Goal: Task Accomplishment & Management: Complete application form

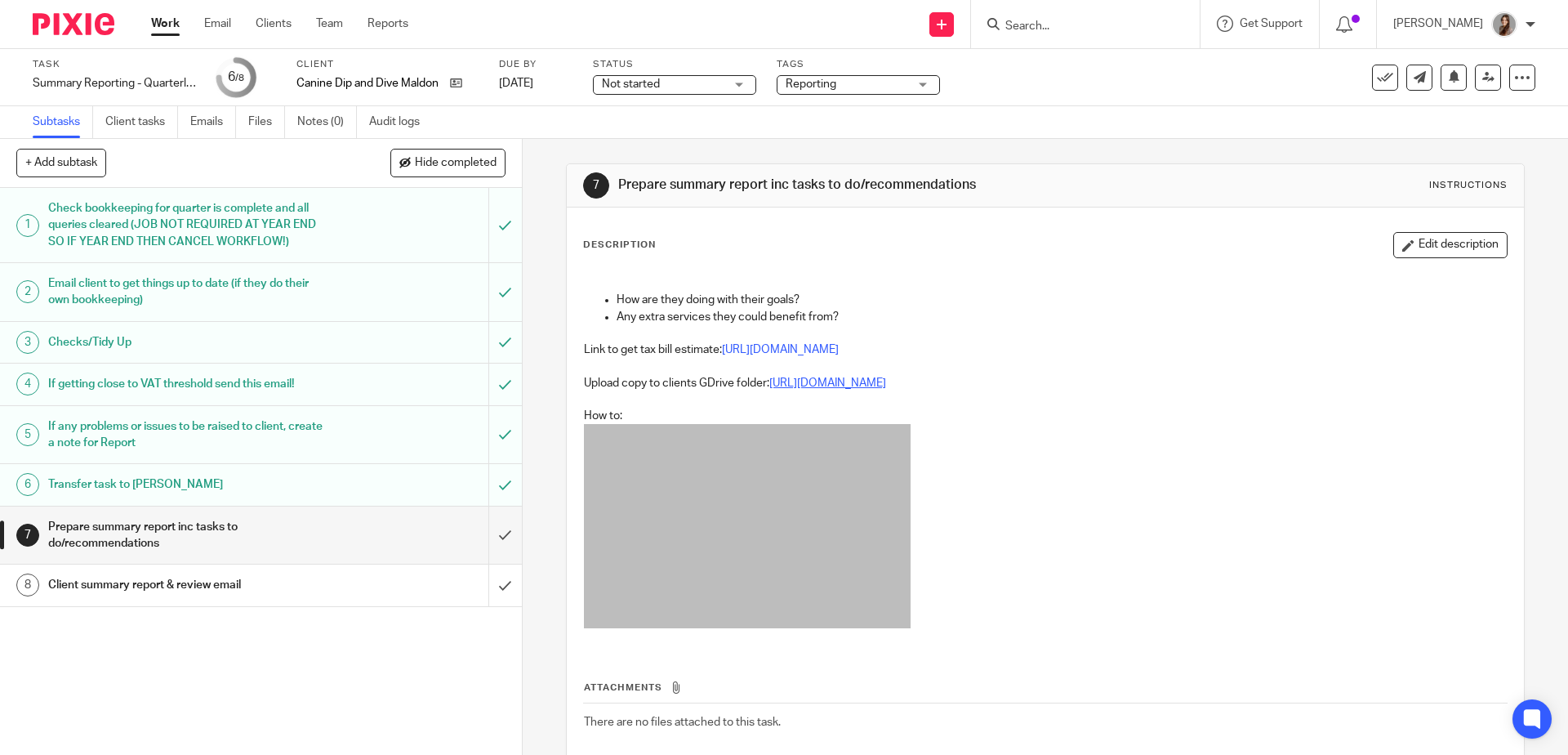
click at [803, 385] on link "[URL][DOMAIN_NAME]" at bounding box center [827, 383] width 116 height 12
click at [208, 126] on link "Emails" at bounding box center [213, 122] width 46 height 32
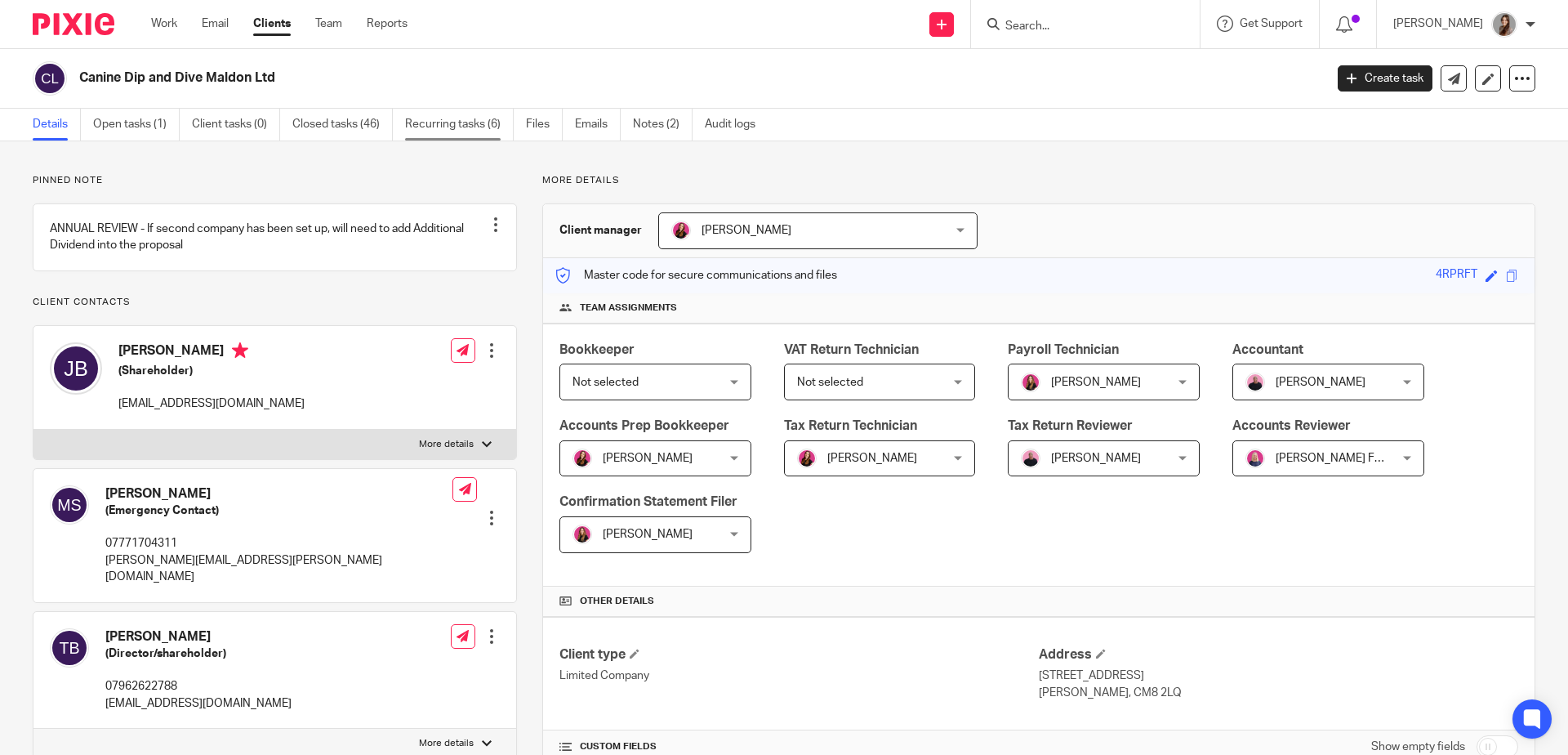
click at [467, 126] on link "Recurring tasks (6)" at bounding box center [459, 124] width 108 height 32
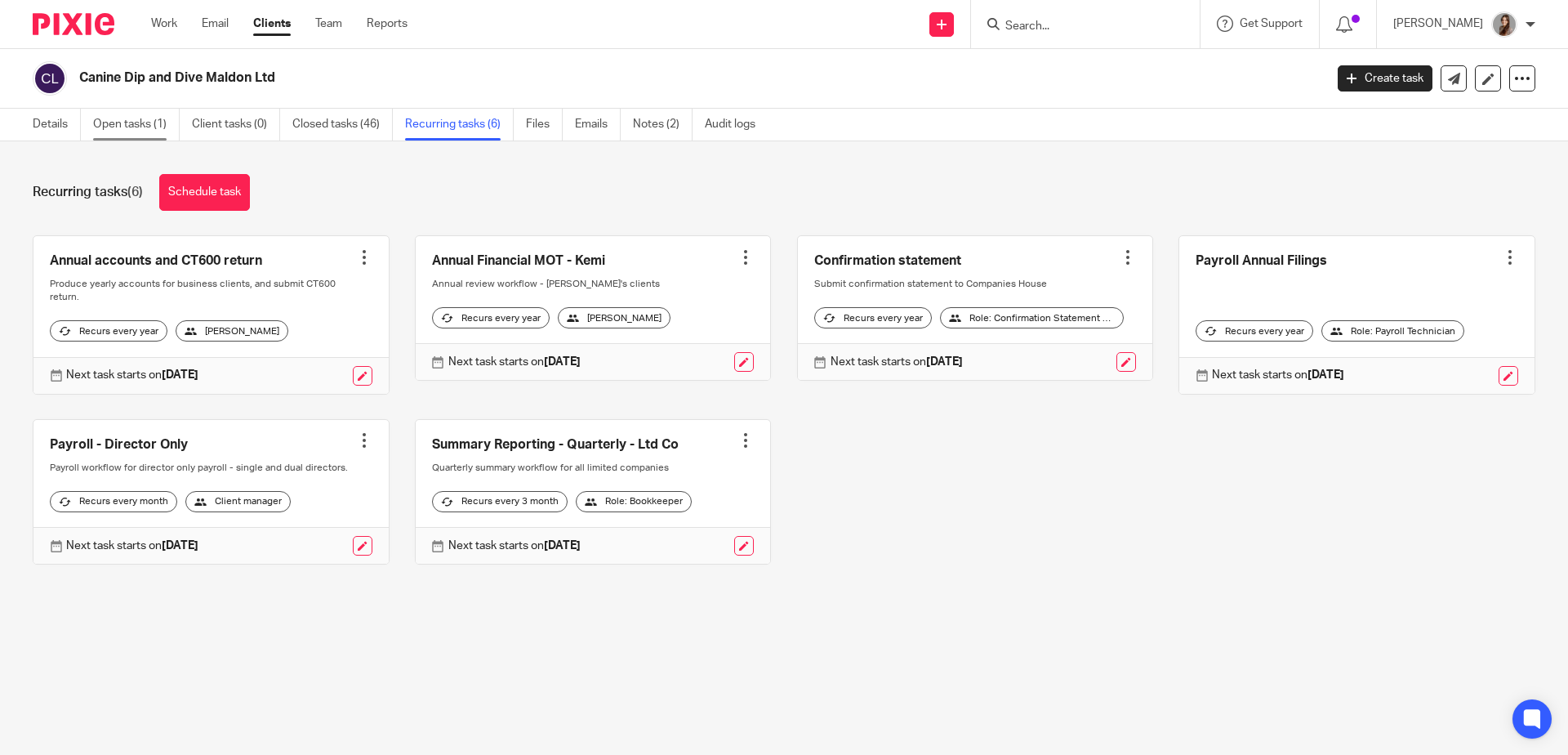
click at [101, 132] on link "Open tasks (1)" at bounding box center [136, 124] width 87 height 32
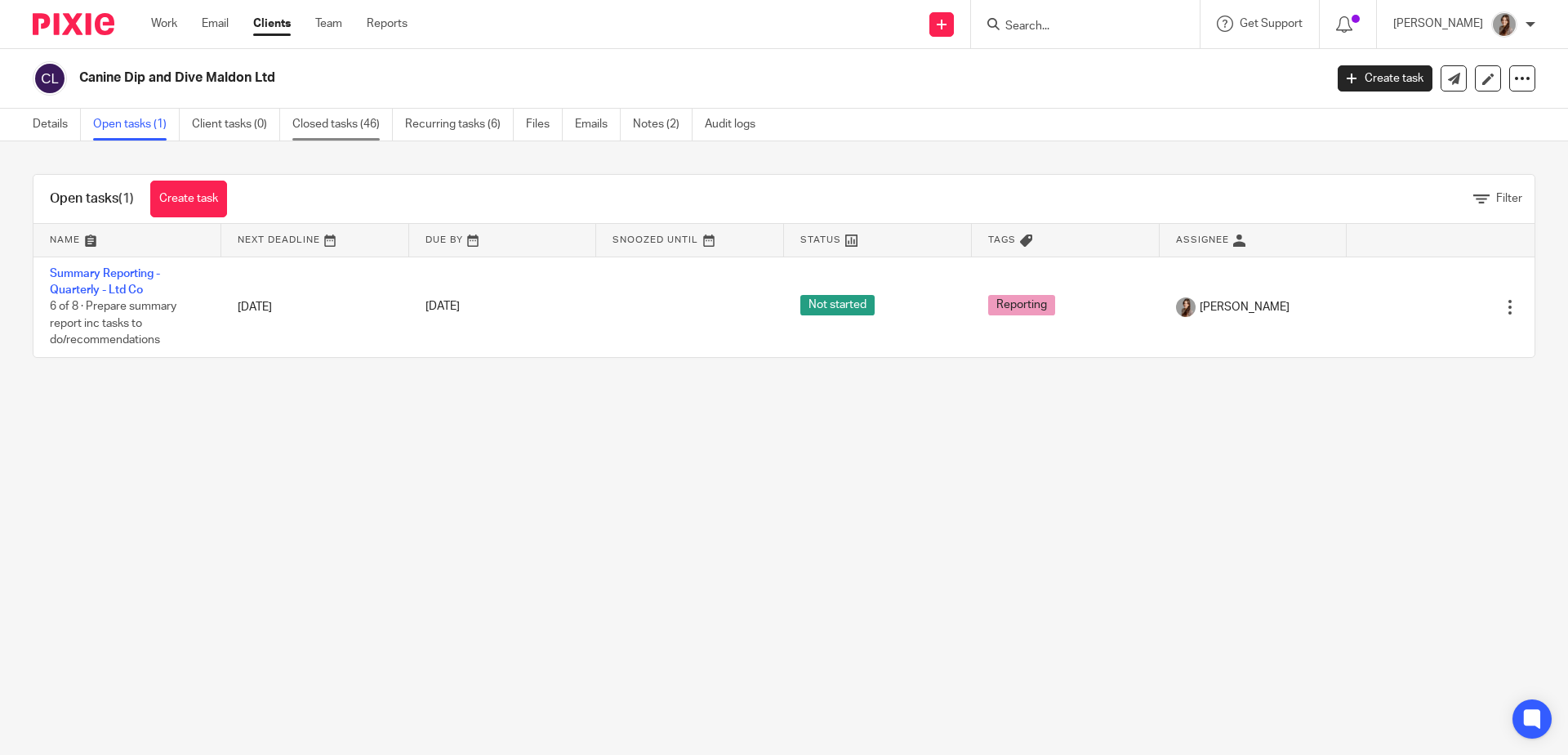
click at [330, 124] on link "Closed tasks (46)" at bounding box center [342, 124] width 100 height 32
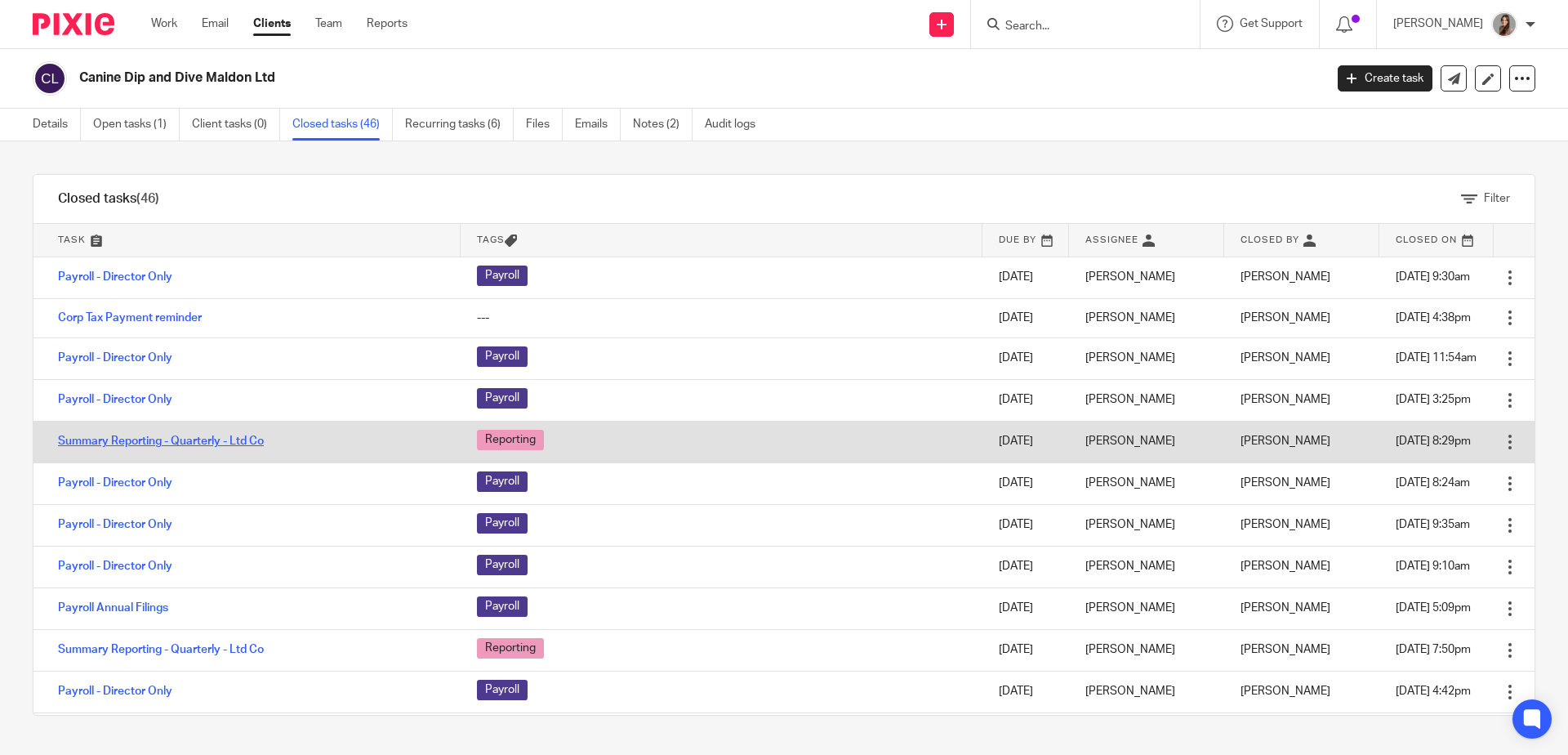
click at [211, 441] on link "Summary Reporting - Quarterly - Ltd Co" at bounding box center [161, 441] width 206 height 12
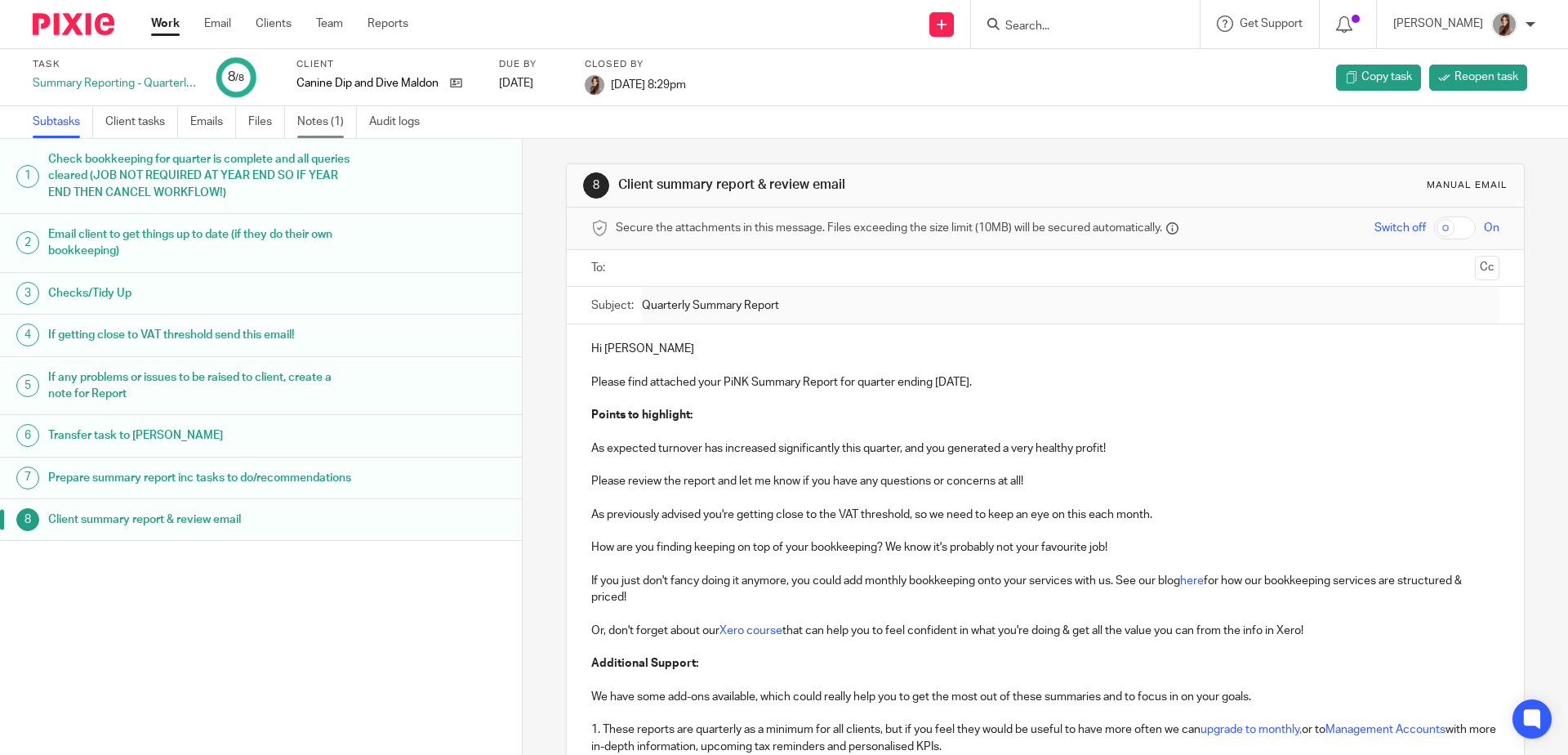
click at [320, 112] on link "Notes (1)" at bounding box center [327, 122] width 60 height 32
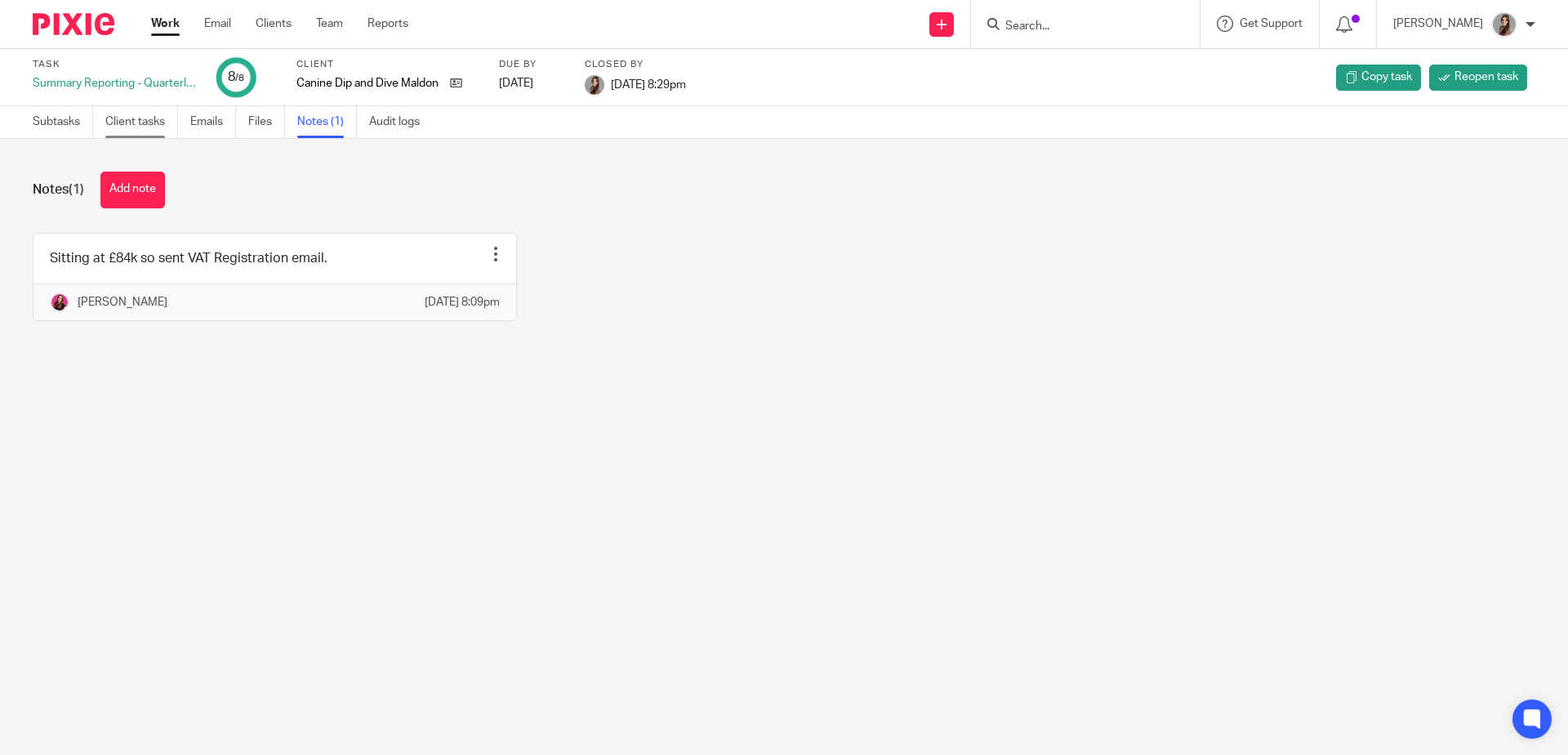
click at [130, 129] on link "Client tasks" at bounding box center [142, 122] width 73 height 32
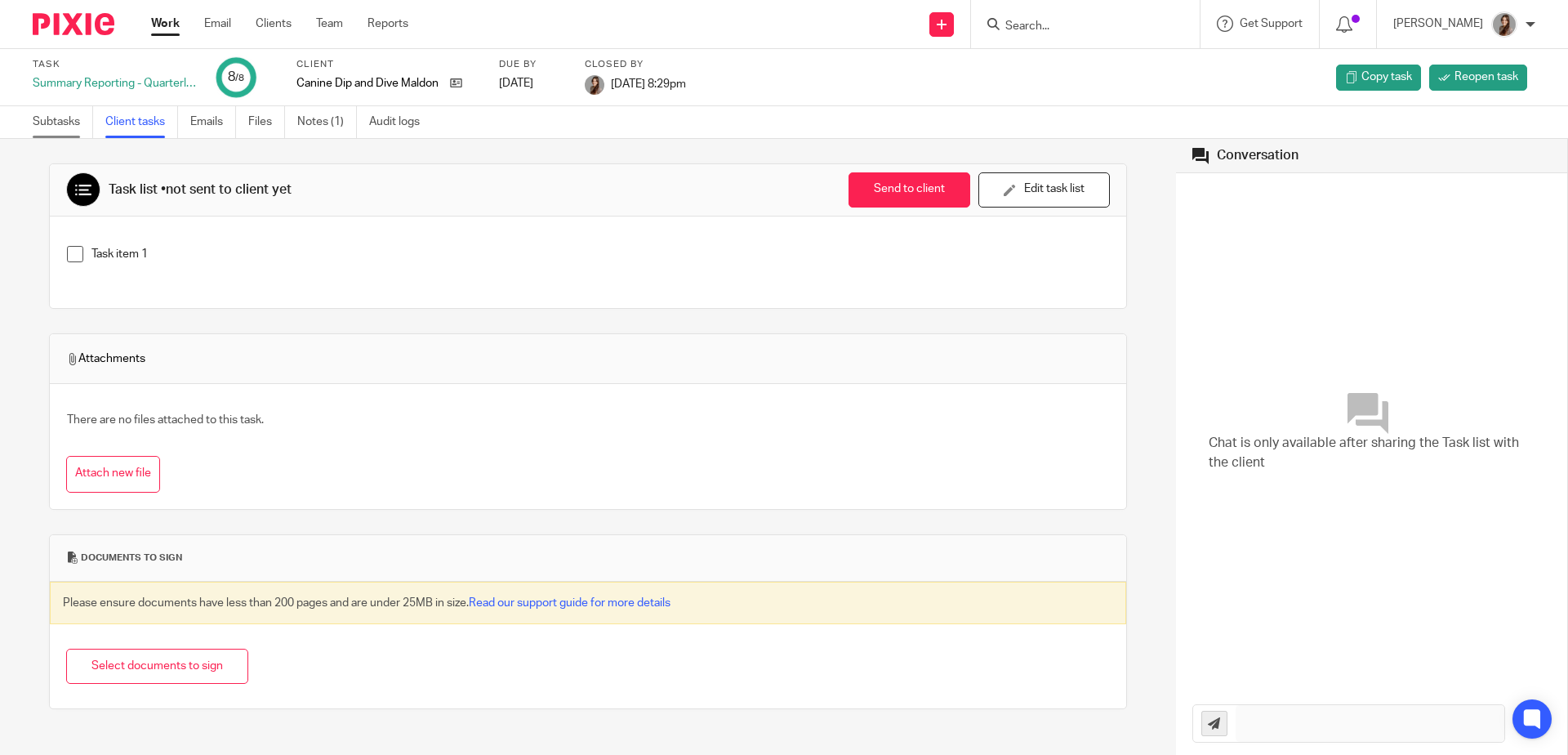
click at [74, 125] on link "Subtasks" at bounding box center [62, 122] width 60 height 32
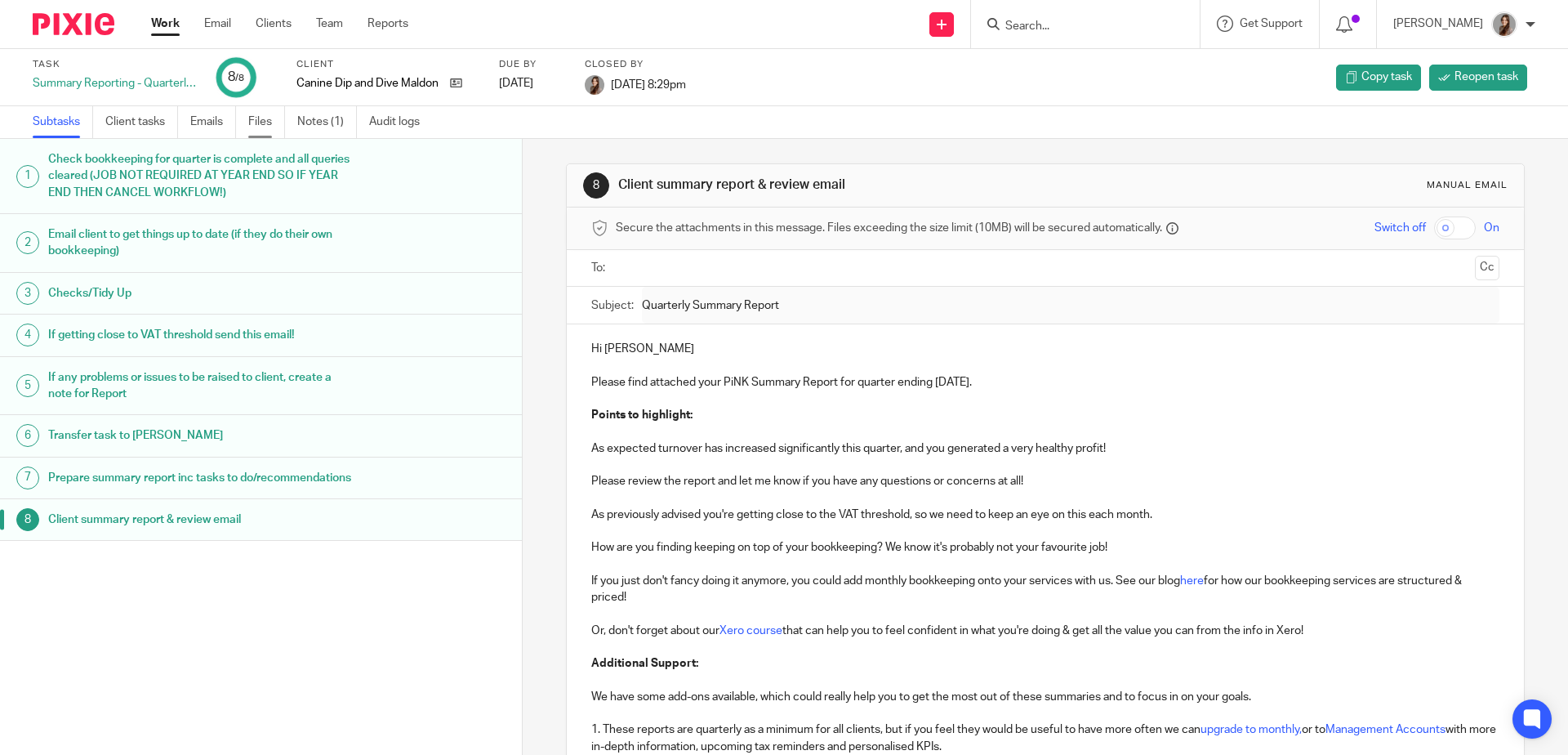
click at [252, 124] on link "Files" at bounding box center [266, 122] width 37 height 32
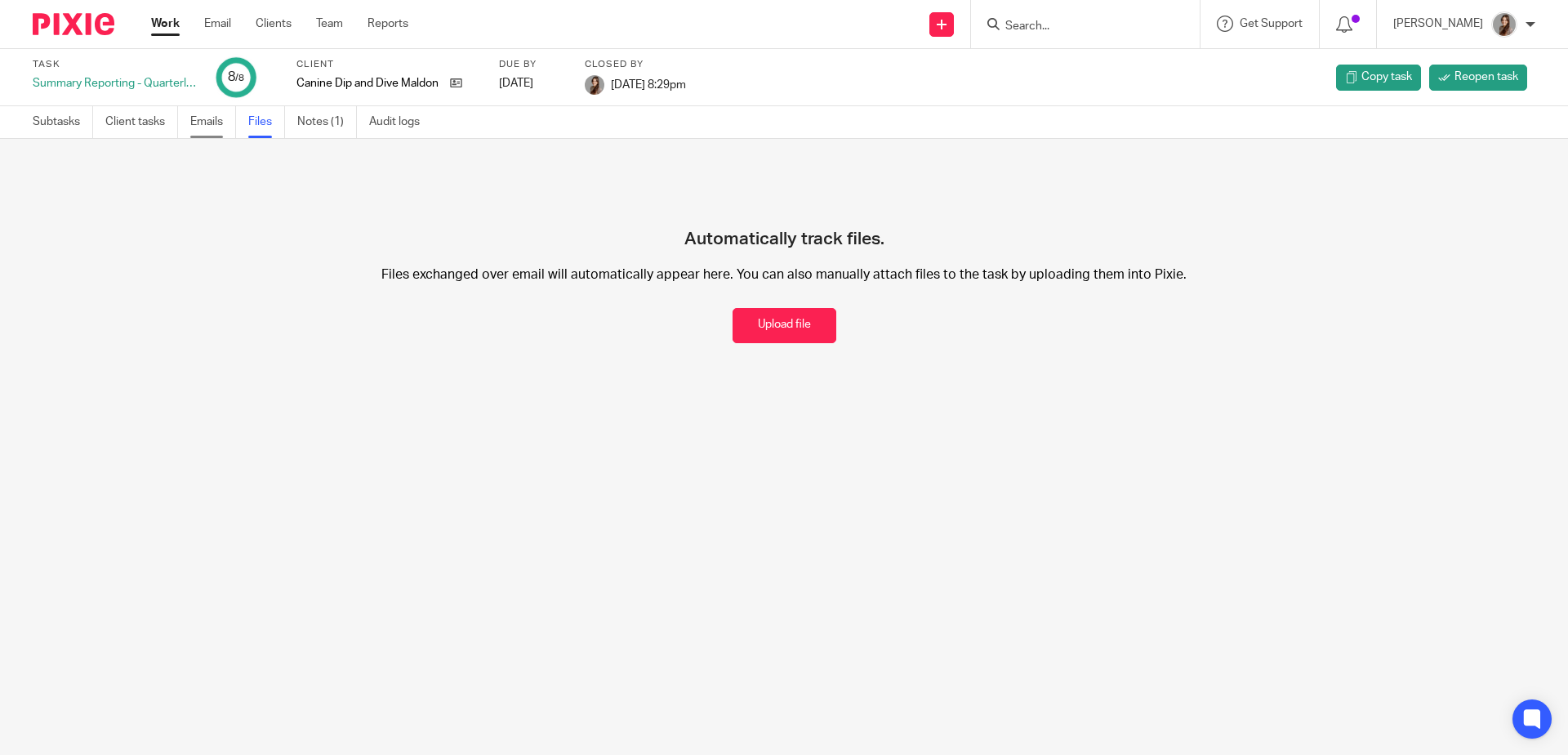
click at [219, 128] on link "Emails" at bounding box center [213, 122] width 46 height 32
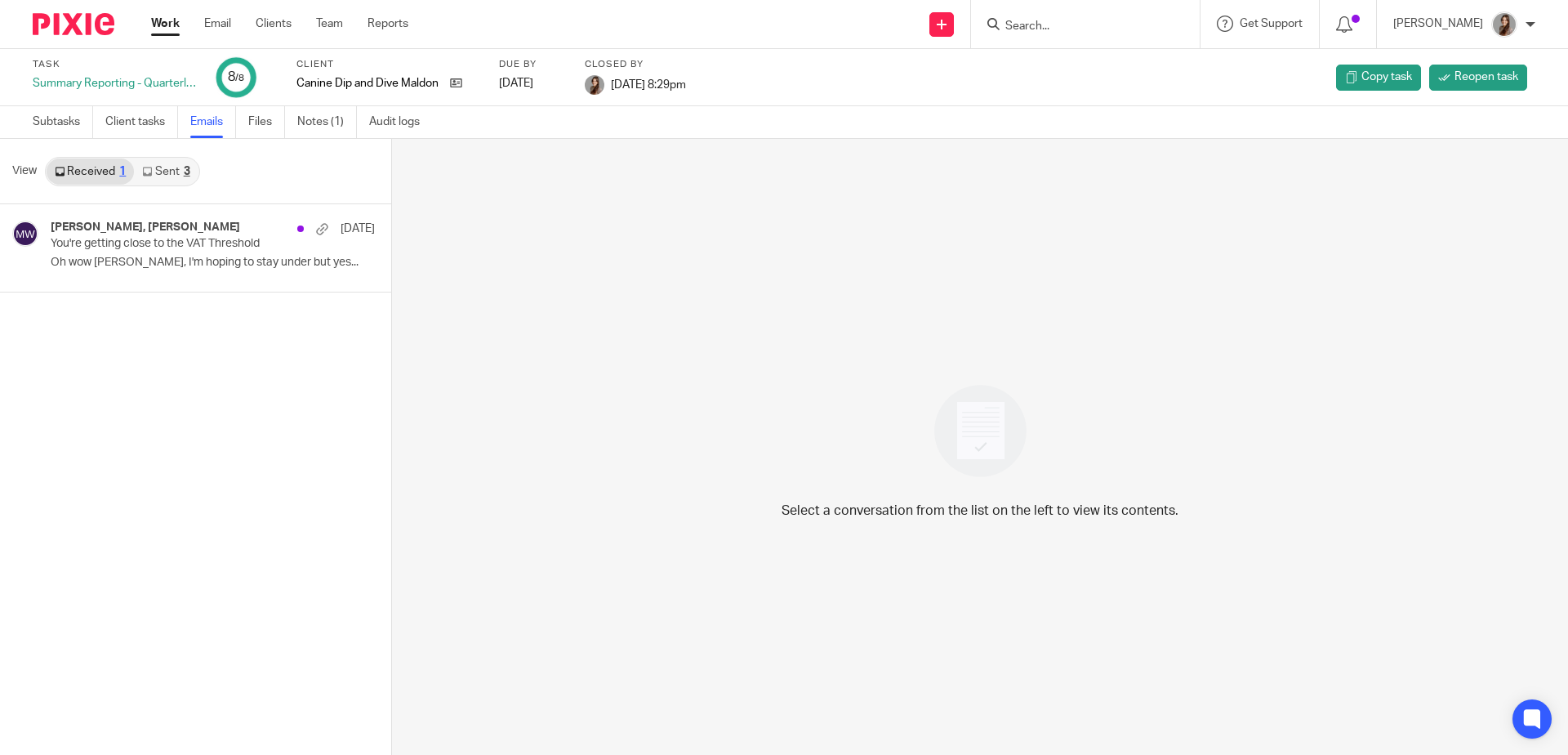
click at [164, 178] on link "Sent 3" at bounding box center [165, 172] width 64 height 26
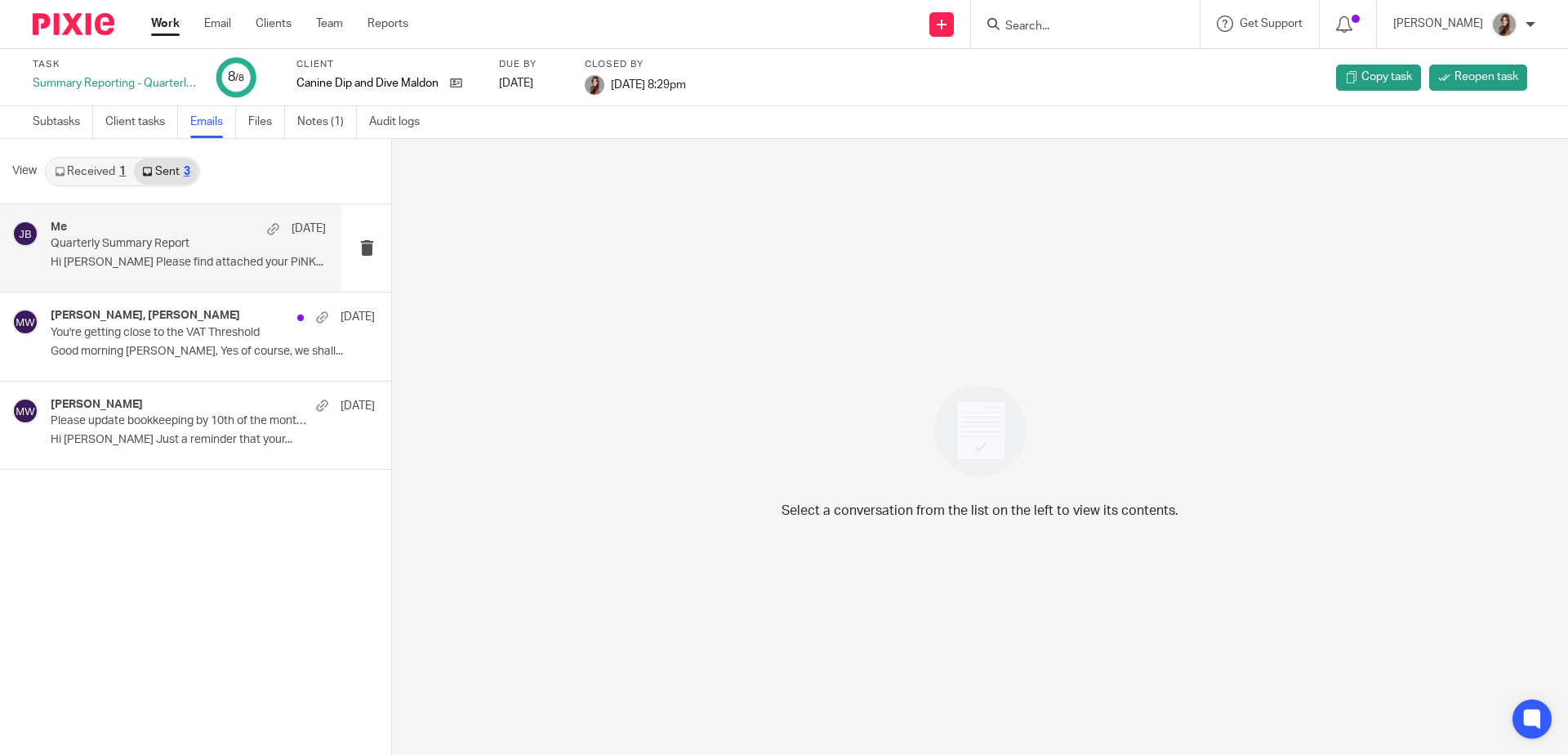
click at [174, 245] on p "Quarterly Summary Report" at bounding box center [161, 243] width 220 height 14
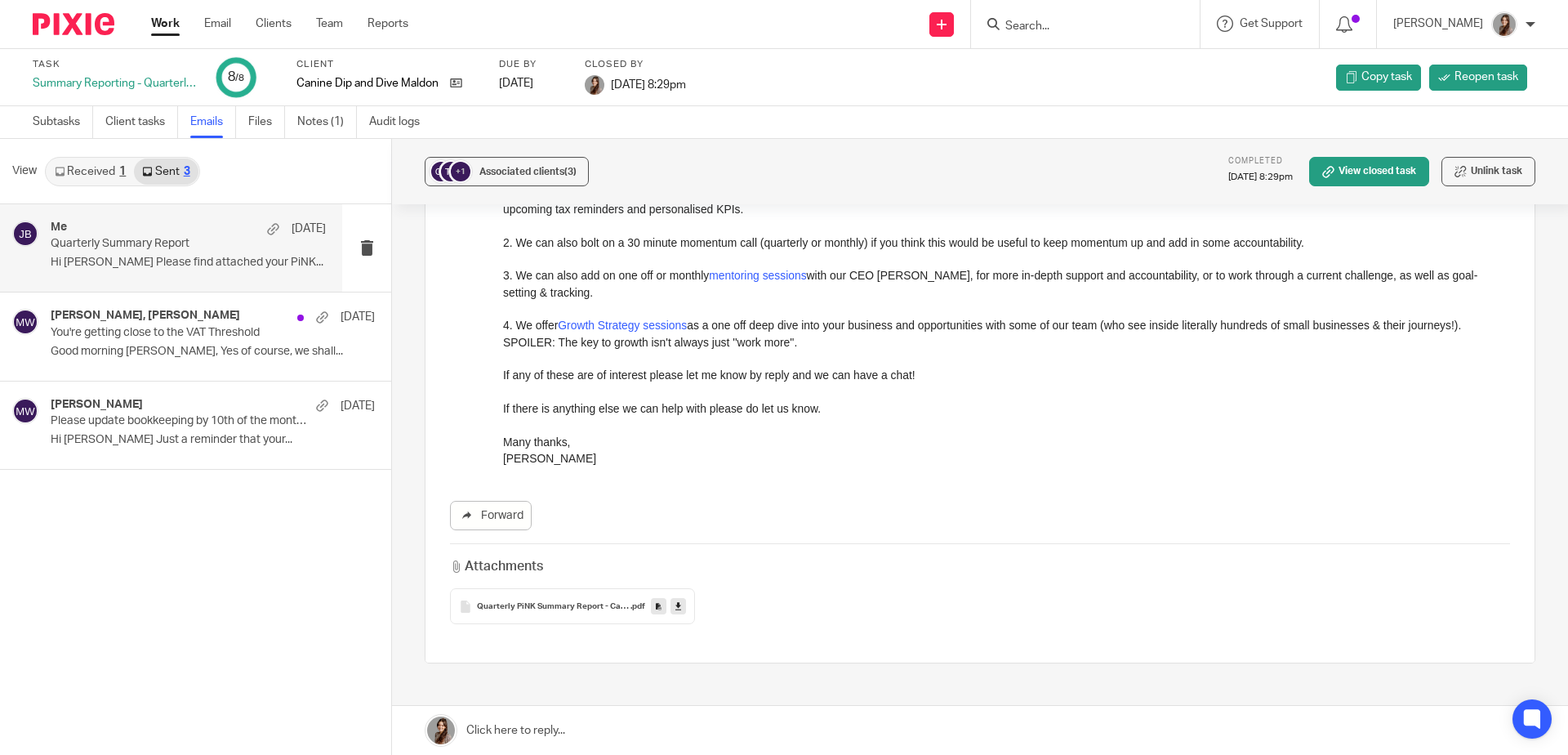
scroll to position [535, 0]
click at [569, 610] on div "Quarterly PiNK Summary Report - Canine Dip and Dive Maldon Ltd (Q2 2025) .pdf" at bounding box center [571, 602] width 245 height 36
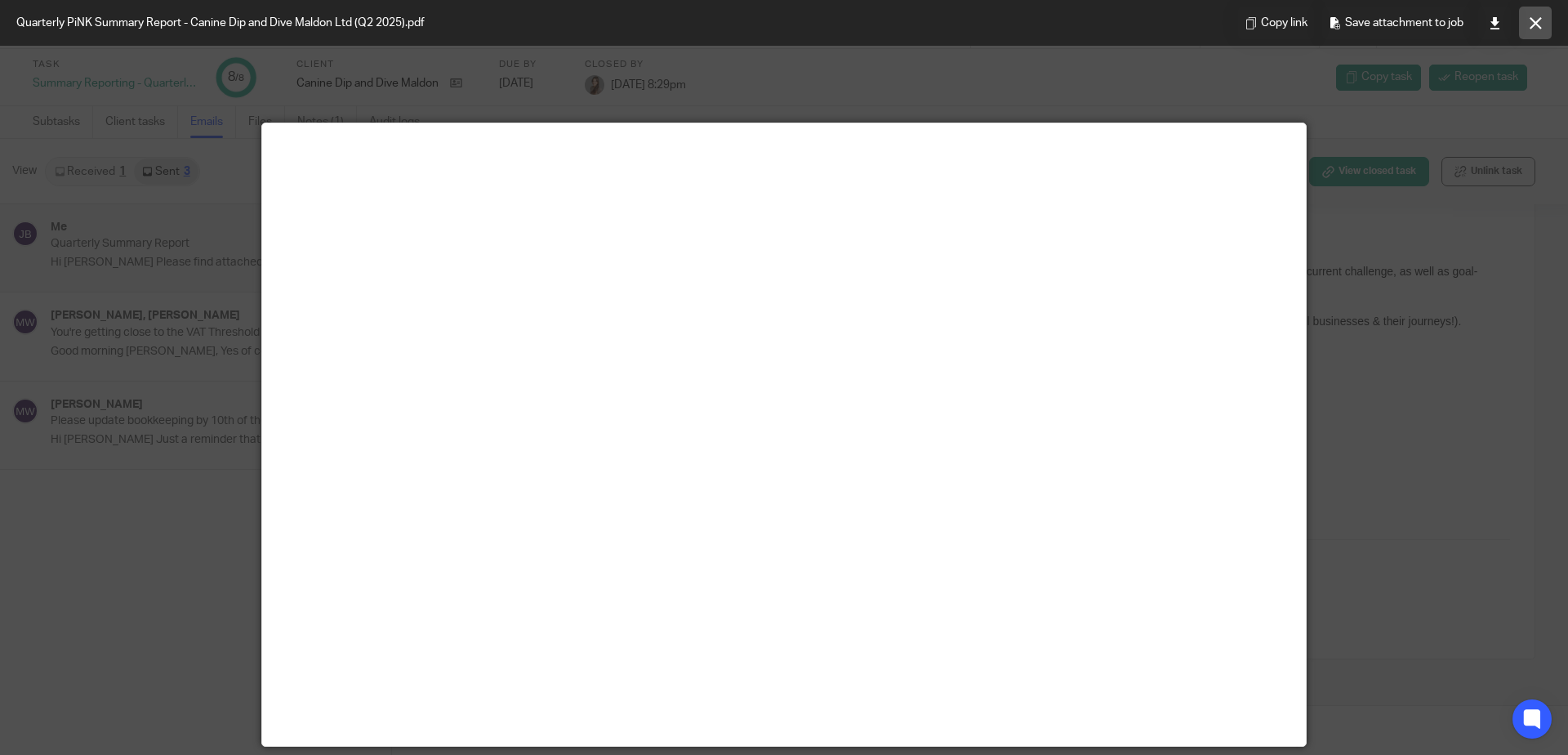
click at [1537, 33] on button at bounding box center [1536, 23] width 32 height 33
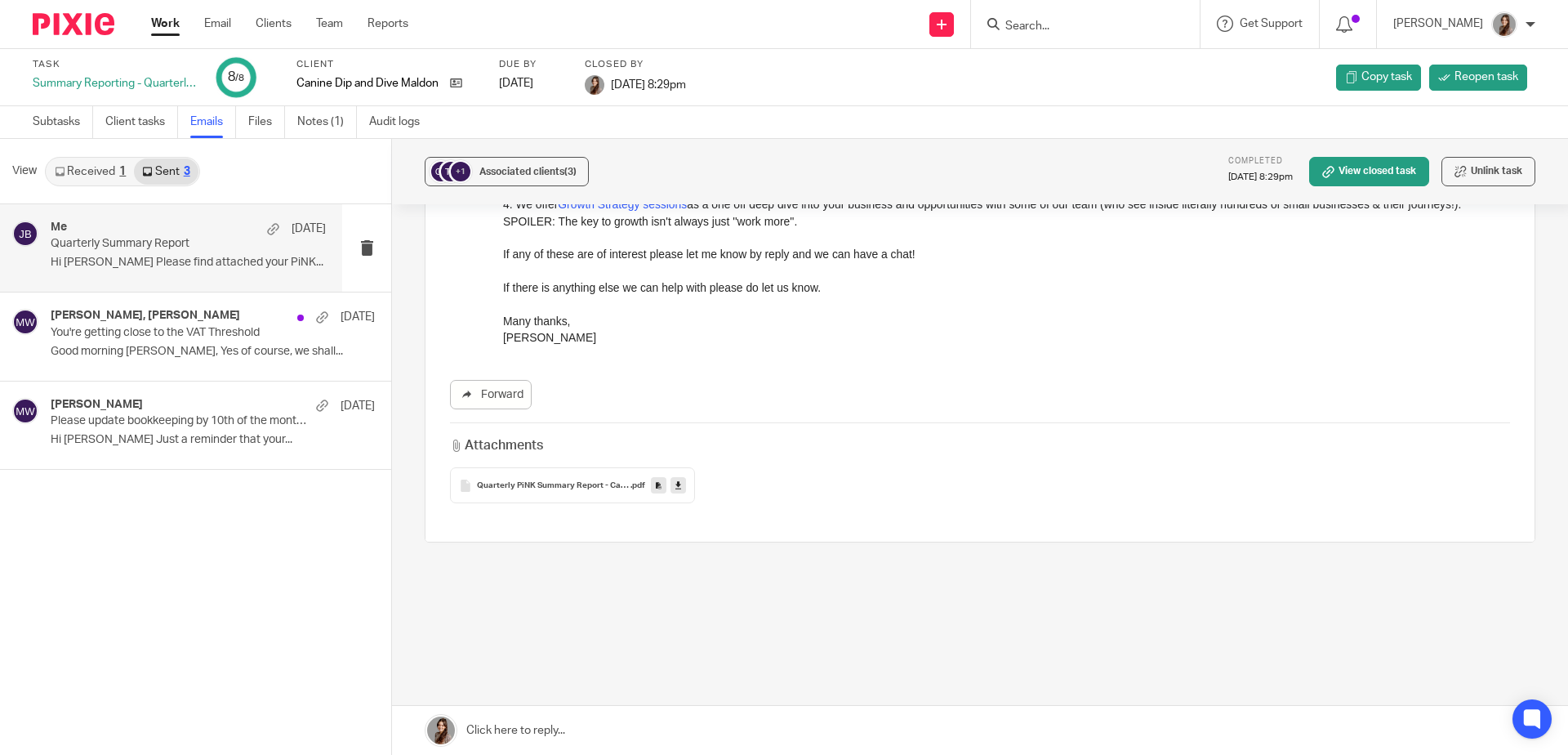
scroll to position [0, 0]
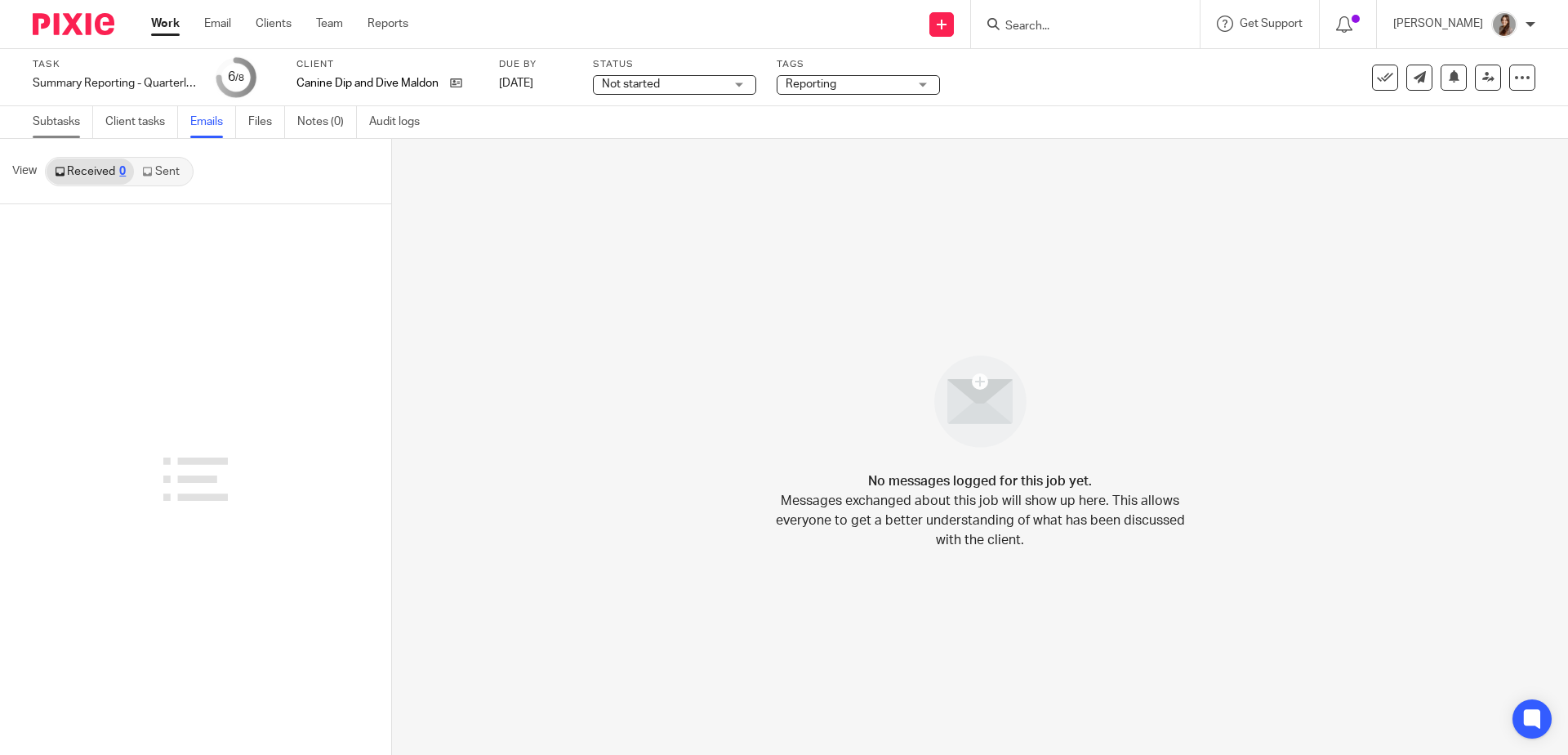
click at [68, 123] on link "Subtasks" at bounding box center [62, 122] width 60 height 32
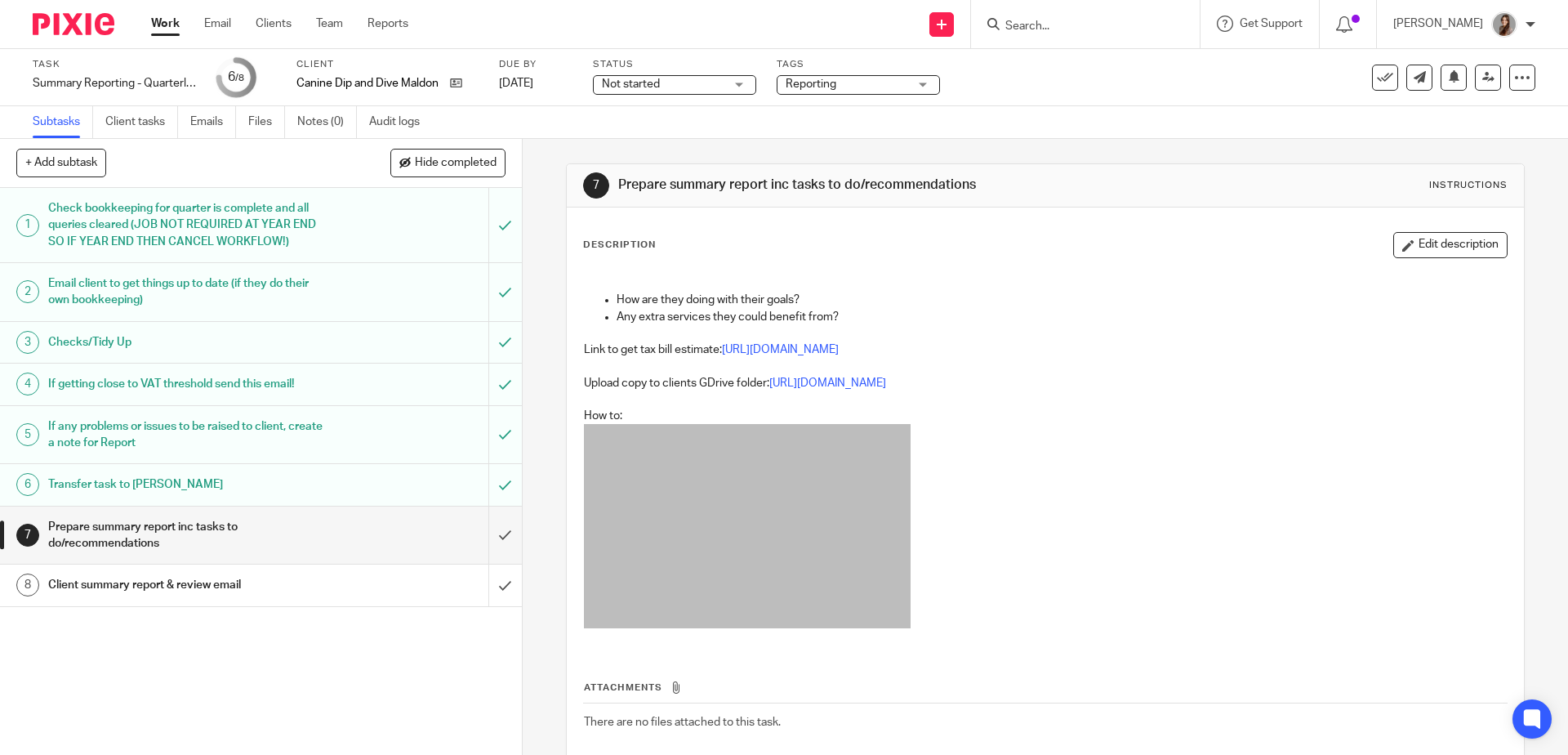
click at [323, 578] on div "Client summary report & review email" at bounding box center [260, 584] width 424 height 24
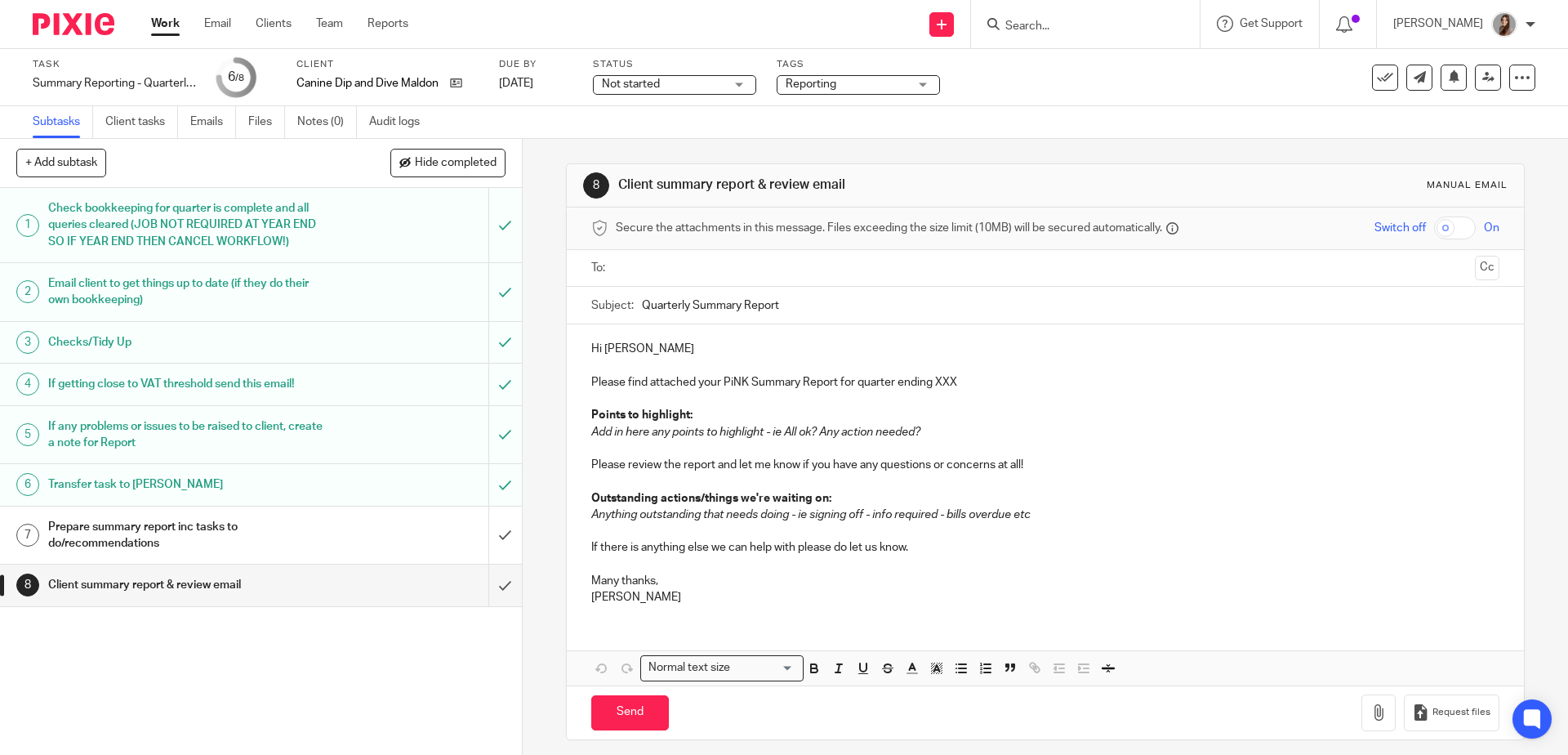
click at [655, 269] on input "text" at bounding box center [1044, 268] width 846 height 19
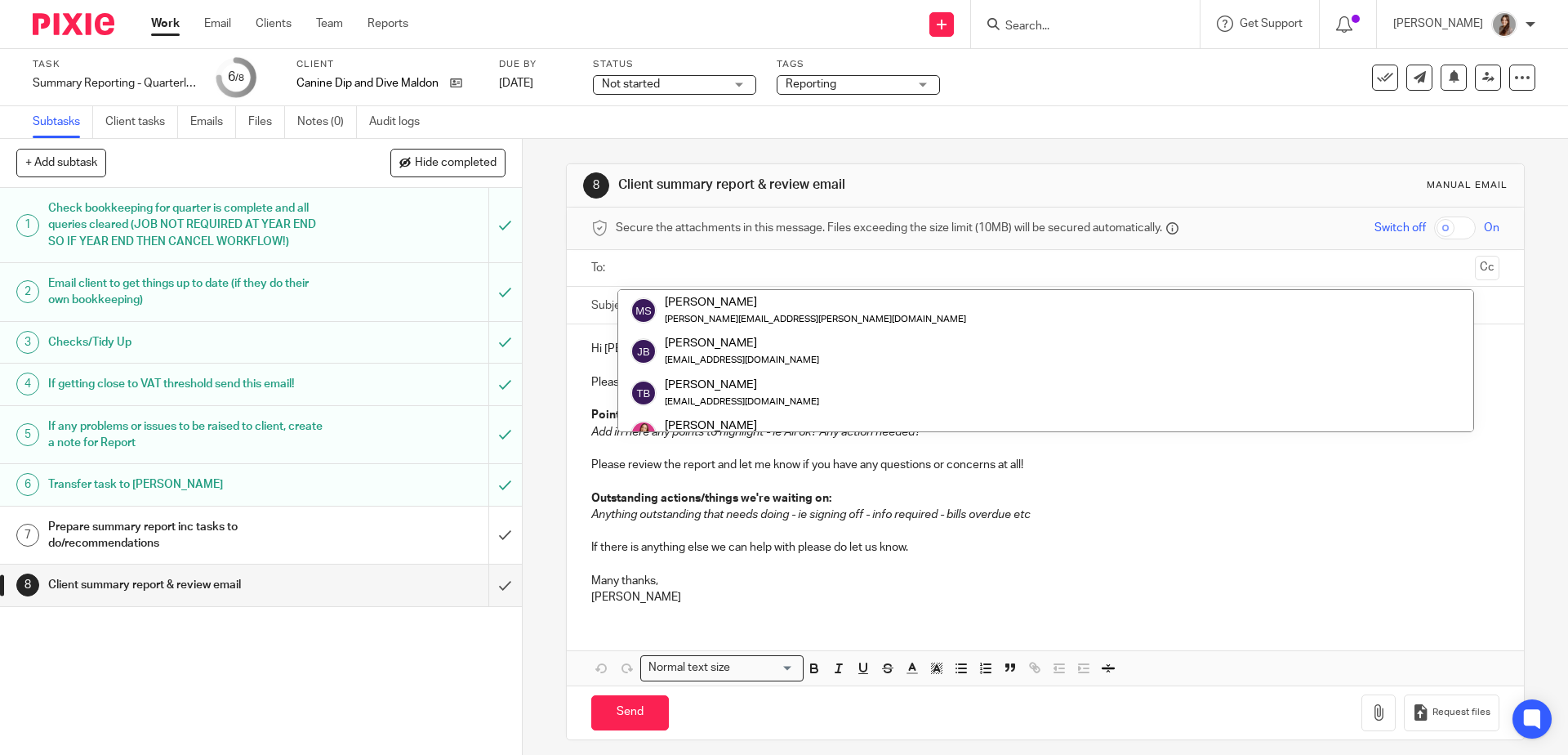
click at [655, 269] on input "text" at bounding box center [1044, 268] width 846 height 19
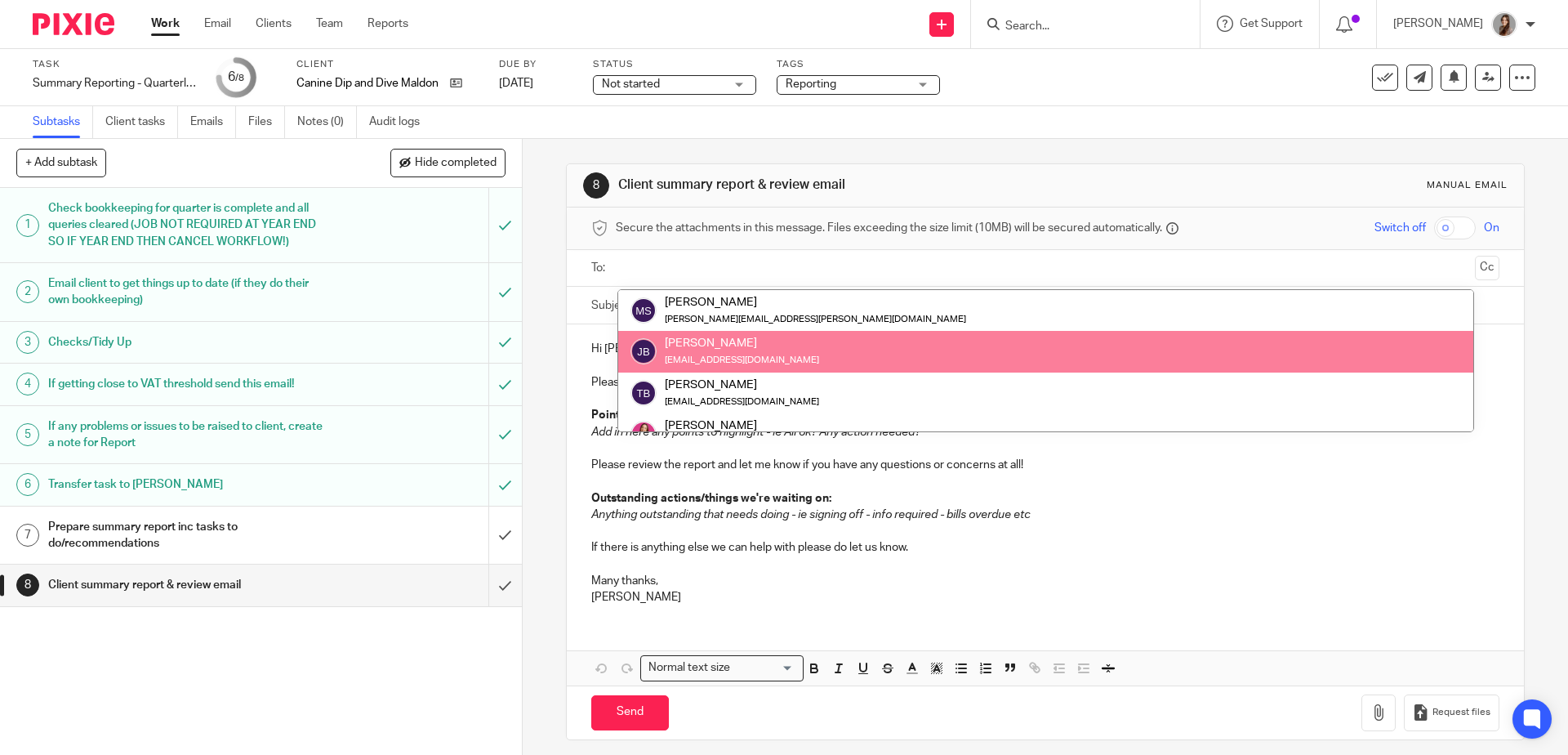
scroll to position [82, 0]
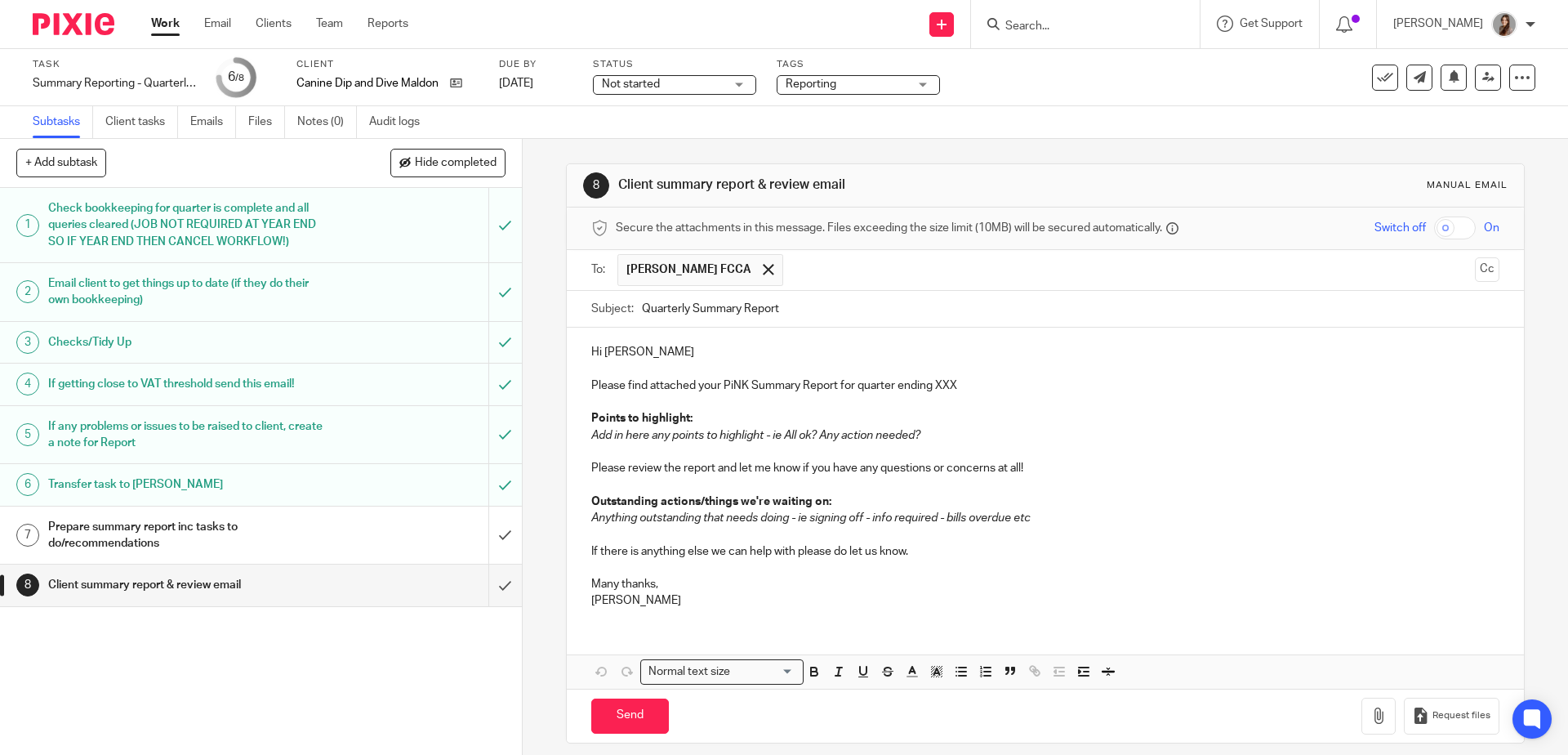
click at [775, 524] on div "Hi Jodie Please find attached your PiNK Summary Report for quarter ending XXX P…" at bounding box center [1044, 474] width 956 height 294
click at [763, 268] on span at bounding box center [768, 269] width 11 height 11
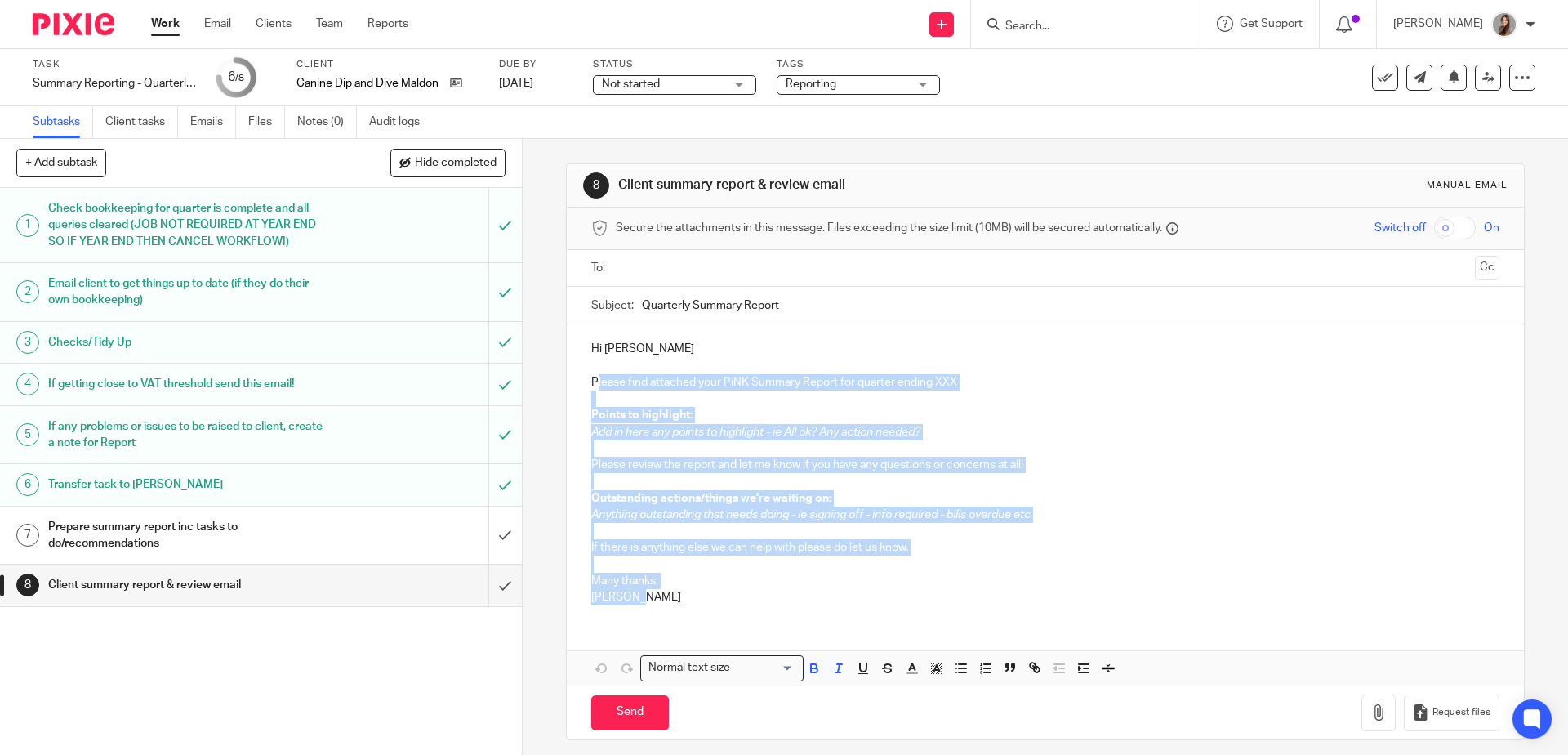
drag, startPoint x: 645, startPoint y: 608, endPoint x: 590, endPoint y: 389, distance: 225.8
click at [591, 390] on div "Hi Jodie Please find attached your PiNK Summary Report for quarter ending XXX P…" at bounding box center [1044, 471] width 956 height 294
click at [657, 447] on p at bounding box center [1044, 449] width 907 height 16
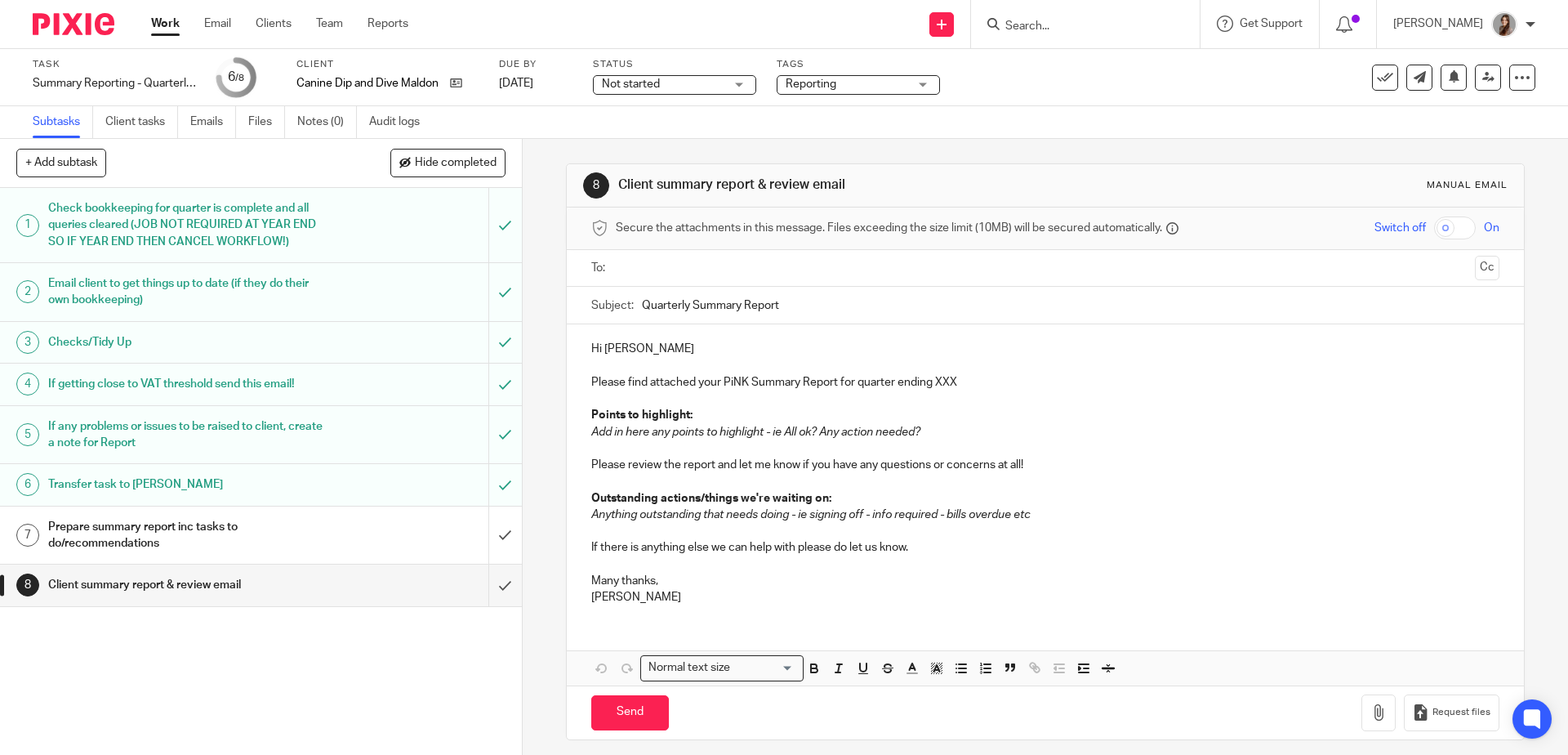
click at [946, 384] on p "Please find attached your PiNK Summary Report for quarter ending XXX" at bounding box center [1044, 382] width 907 height 16
click at [658, 350] on p "Hi Jodie" at bounding box center [1044, 349] width 907 height 16
drag, startPoint x: 980, startPoint y: 442, endPoint x: 587, endPoint y: 433, distance: 393.1
click at [587, 433] on div "Hi Jodie, Please find attached your PiNK Summary Report for quarter ending 30 S…" at bounding box center [1044, 471] width 956 height 294
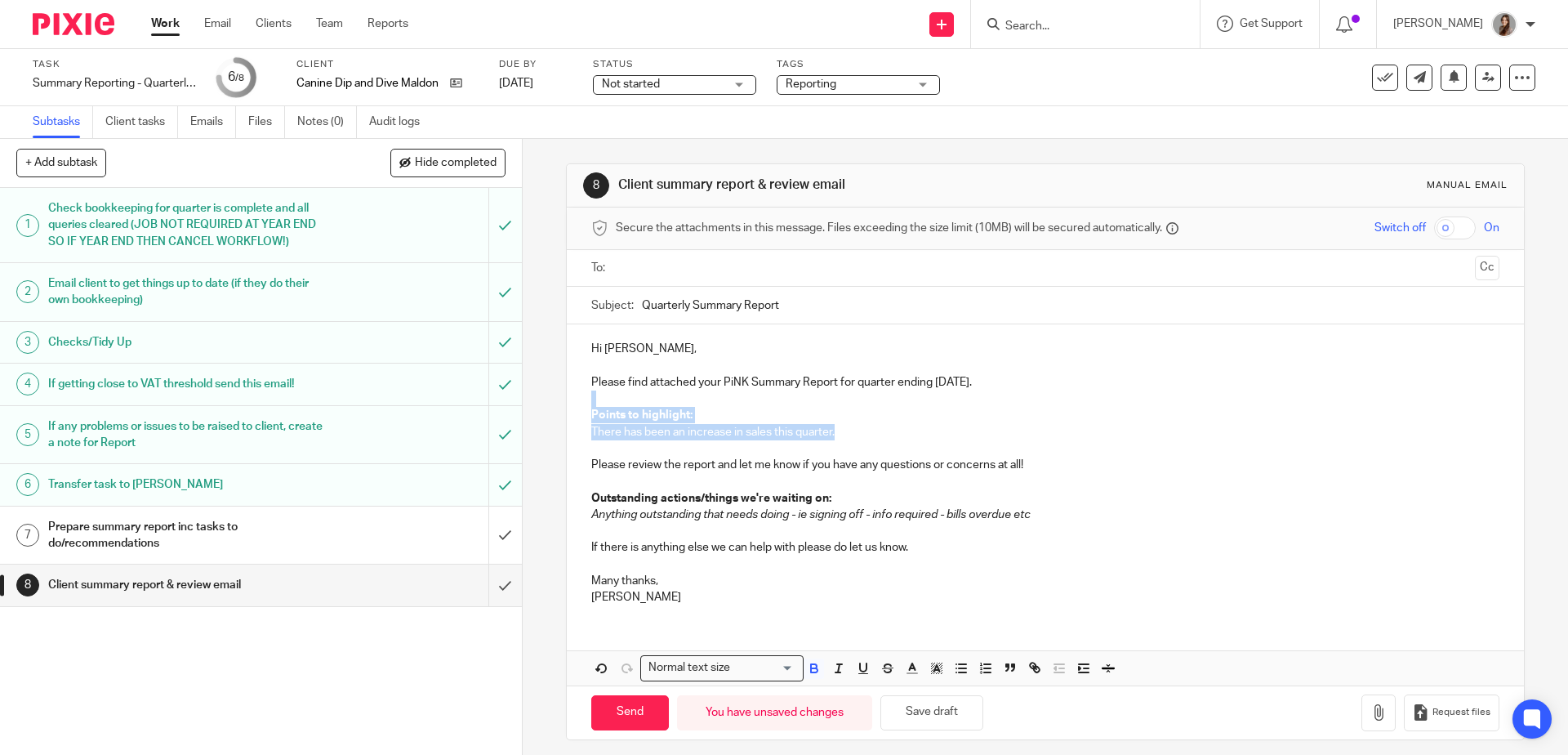
drag, startPoint x: 820, startPoint y: 433, endPoint x: 570, endPoint y: 402, distance: 251.9
click at [570, 402] on div "Hi Jodie, Please find attached your PiNK Summary Report for quarter ending 30 S…" at bounding box center [1044, 471] width 956 height 294
click at [840, 433] on p "There has been an increase in sales this quarter." at bounding box center [1044, 433] width 907 height 16
drag, startPoint x: 835, startPoint y: 433, endPoint x: 1064, endPoint y: 445, distance: 229.3
click at [1064, 445] on div "Hi Jodie, Please find attached your PiNK Summary Report for quarter ending 30 S…" at bounding box center [1044, 471] width 956 height 294
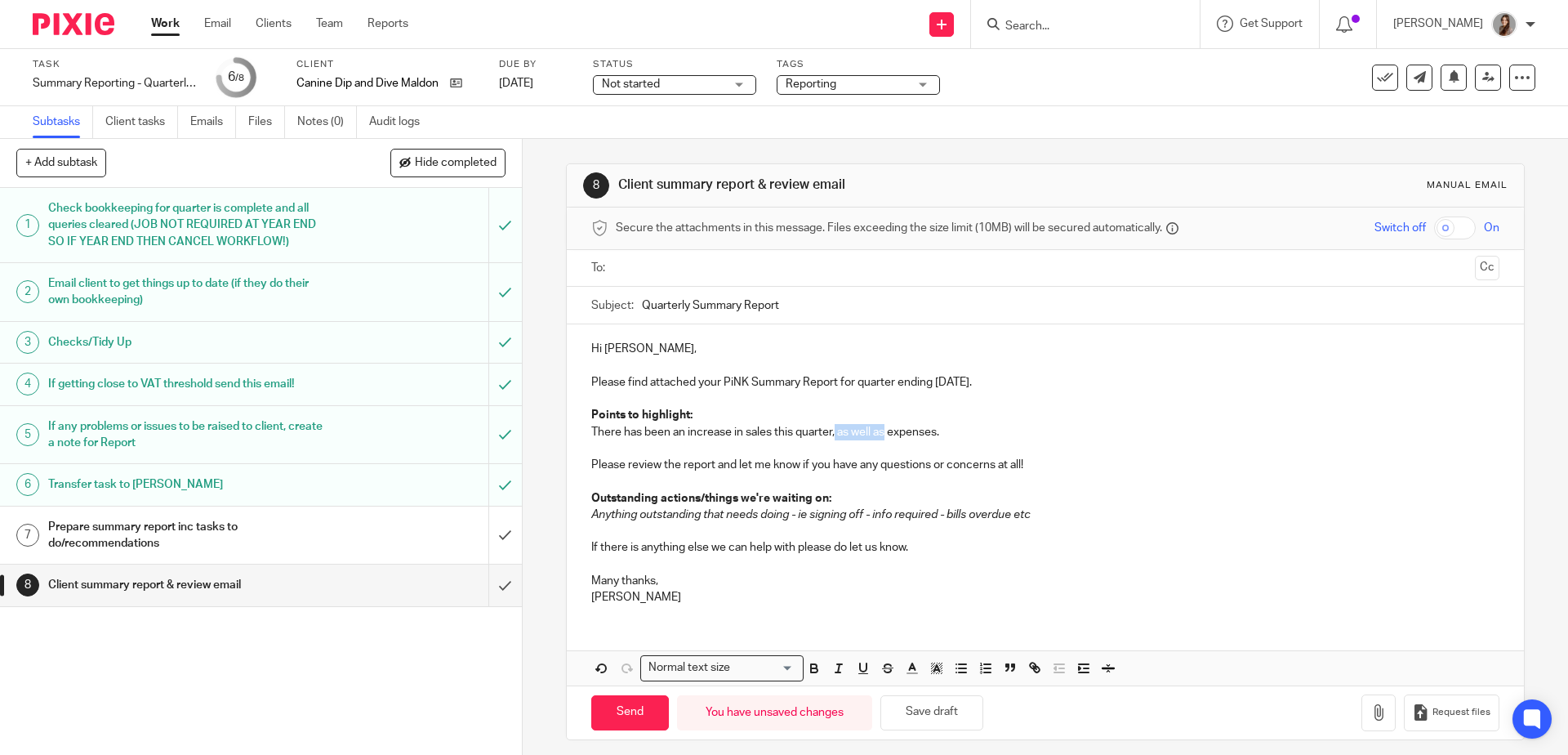
drag, startPoint x: 881, startPoint y: 433, endPoint x: 832, endPoint y: 433, distance: 49.0
click at [832, 433] on p "There has been an increase in sales this quarter, as well as expenses." at bounding box center [1044, 433] width 907 height 16
click at [1110, 476] on p at bounding box center [1044, 481] width 907 height 16
drag, startPoint x: 1061, startPoint y: 519, endPoint x: 583, endPoint y: 493, distance: 478.7
click at [583, 493] on div "Hi Jodie, Please find attached your PiNK Summary Report for quarter ending 30 S…" at bounding box center [1044, 471] width 956 height 294
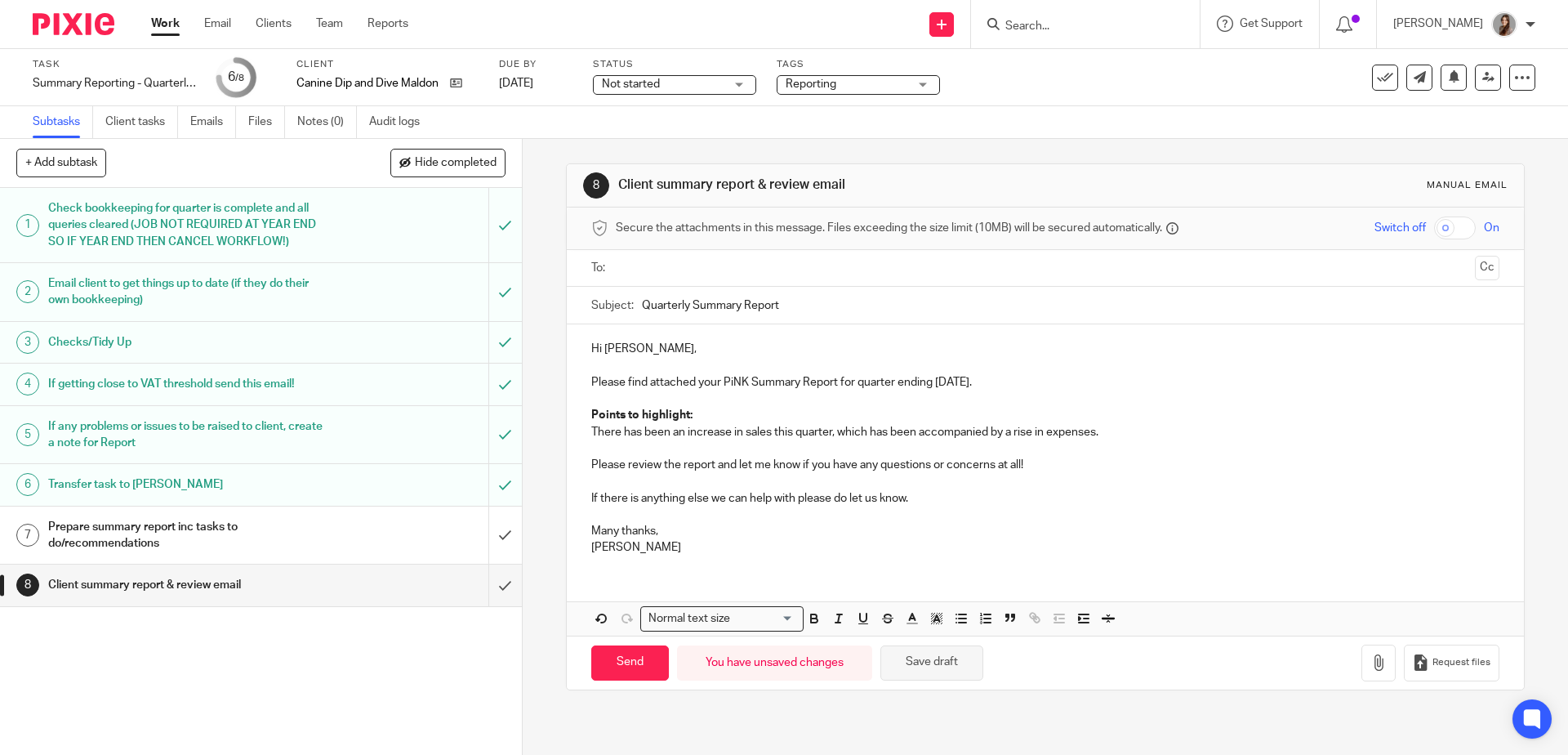
click at [930, 656] on button "Save draft" at bounding box center [932, 663] width 103 height 35
click at [715, 421] on p "Points to highlight:" at bounding box center [1044, 415] width 907 height 16
click at [905, 674] on button "Save draft" at bounding box center [932, 663] width 103 height 35
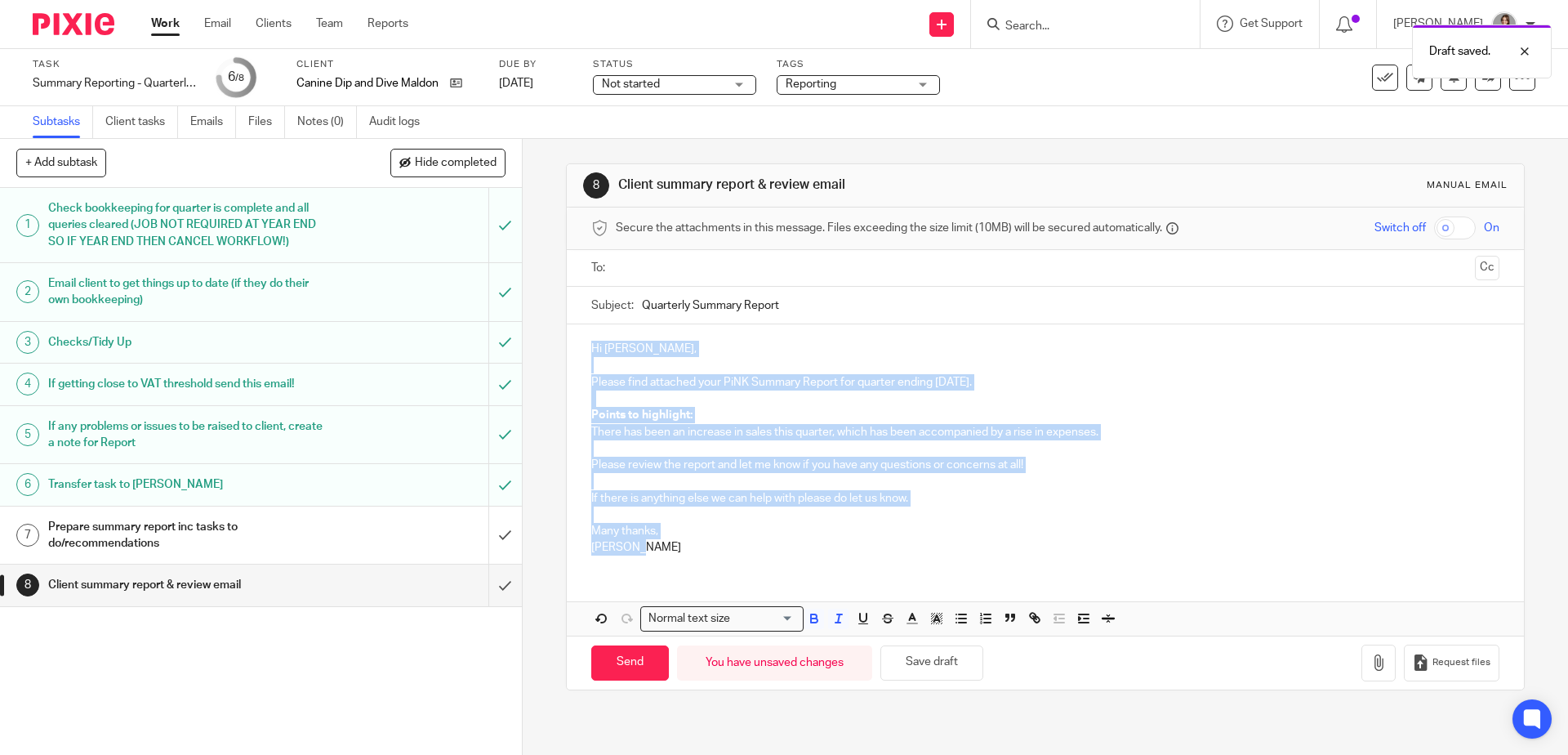
drag, startPoint x: 668, startPoint y: 559, endPoint x: 560, endPoint y: 312, distance: 269.6
click at [567, 312] on form "Secure the attachments in this message. Files exceeding the size limit (10MB) w…" at bounding box center [1044, 449] width 956 height 482
copy div "Hi Jodie, Please find attached your PiNK Summary Report for quarter ending 30 S…"
click at [489, 581] on input "submit" at bounding box center [261, 584] width 522 height 41
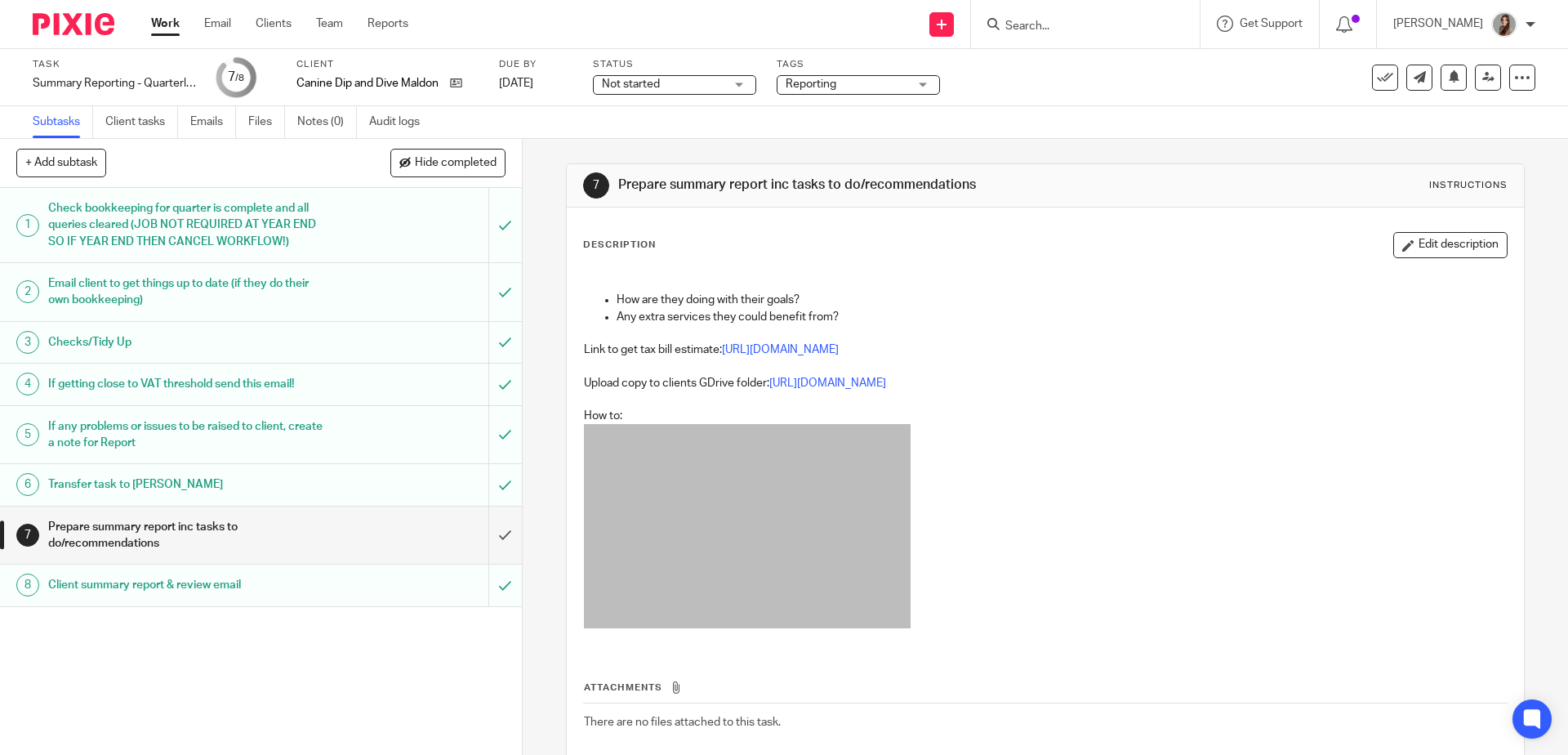
click at [257, 533] on h1 "Prepare summary report inc tasks to do/recommendations" at bounding box center [189, 536] width 283 height 42
click at [332, 125] on link "Notes (0)" at bounding box center [327, 122] width 60 height 32
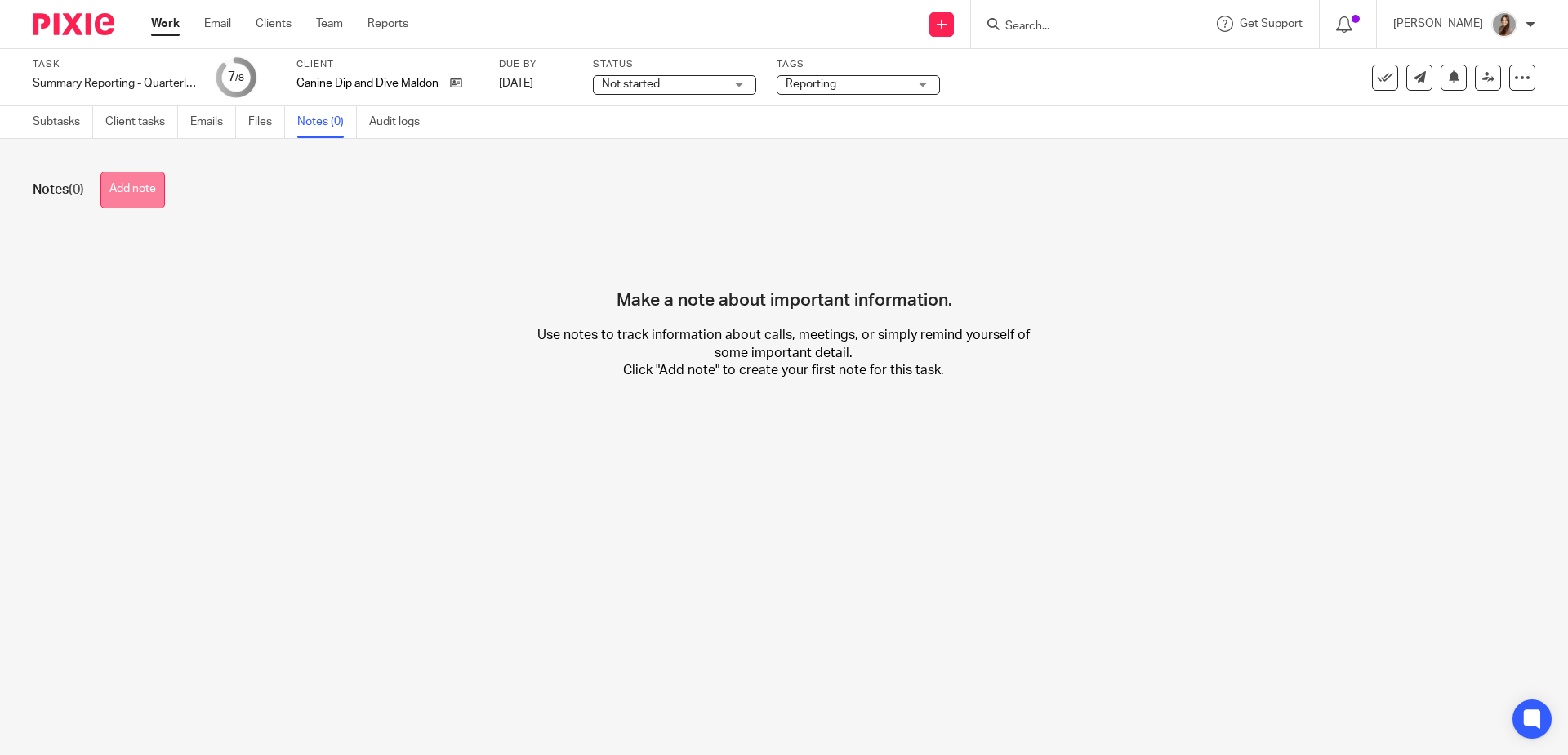
click at [135, 202] on button "Add note" at bounding box center [132, 190] width 64 height 37
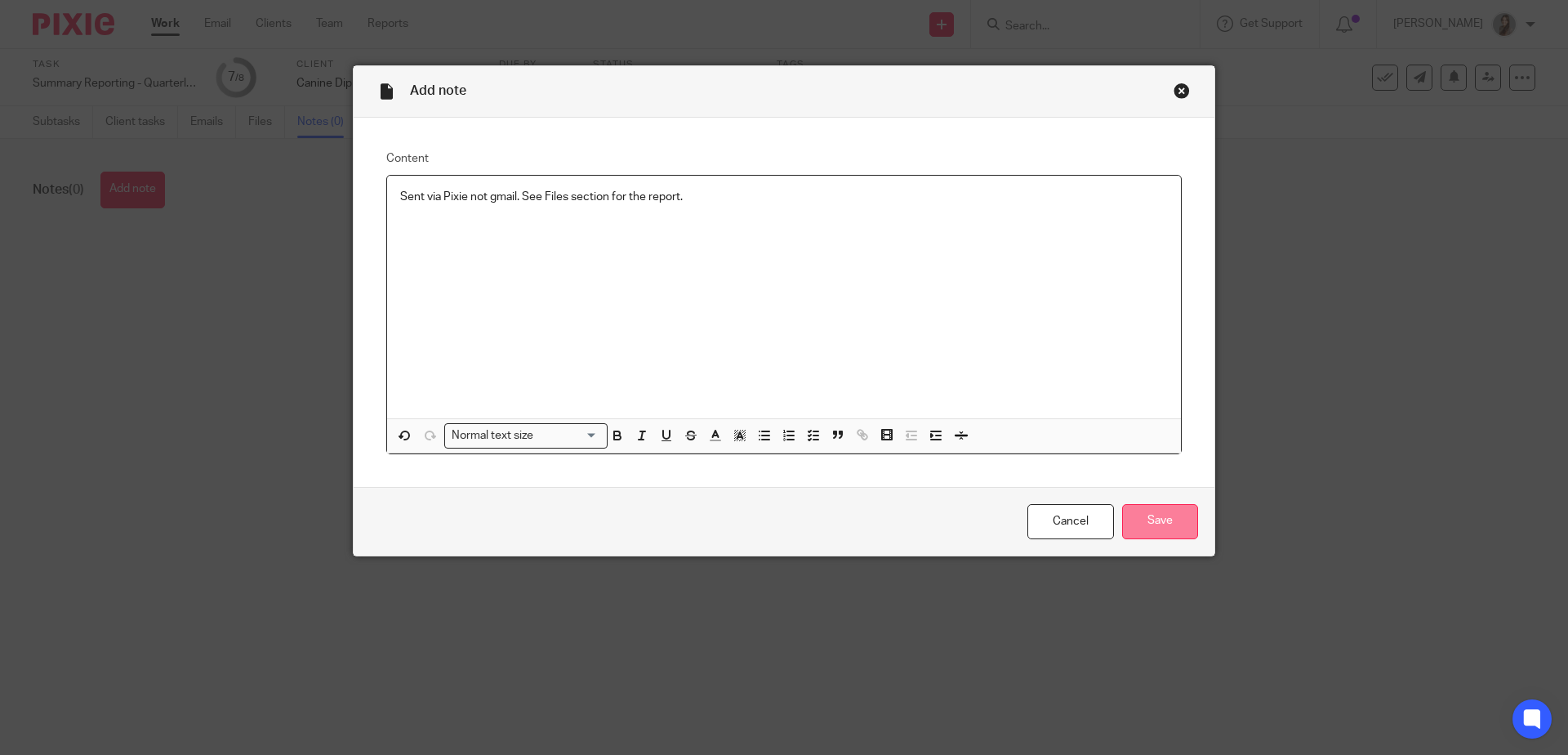
click at [1155, 524] on input "Save" at bounding box center [1160, 521] width 76 height 35
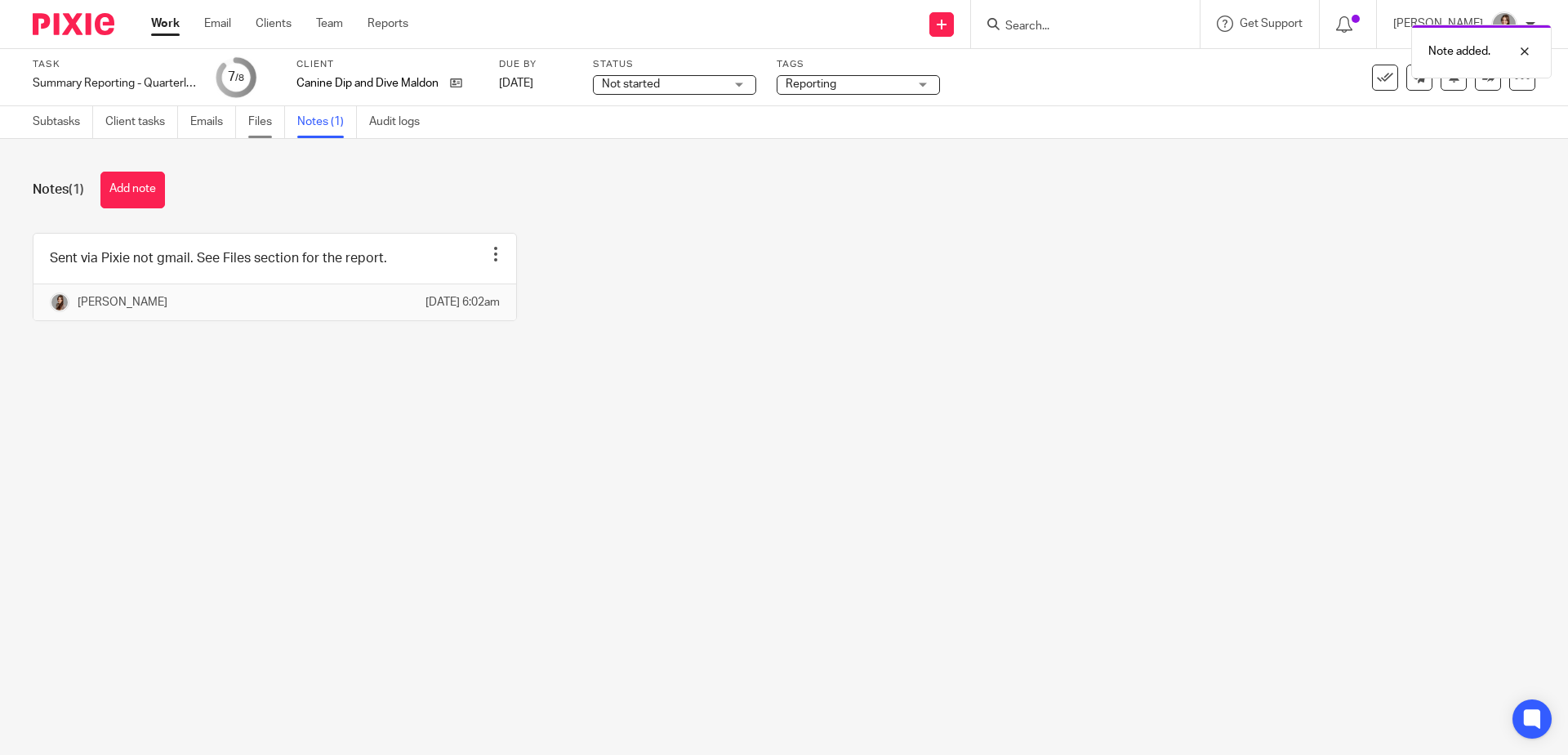
click at [283, 117] on link "Files" at bounding box center [266, 122] width 37 height 32
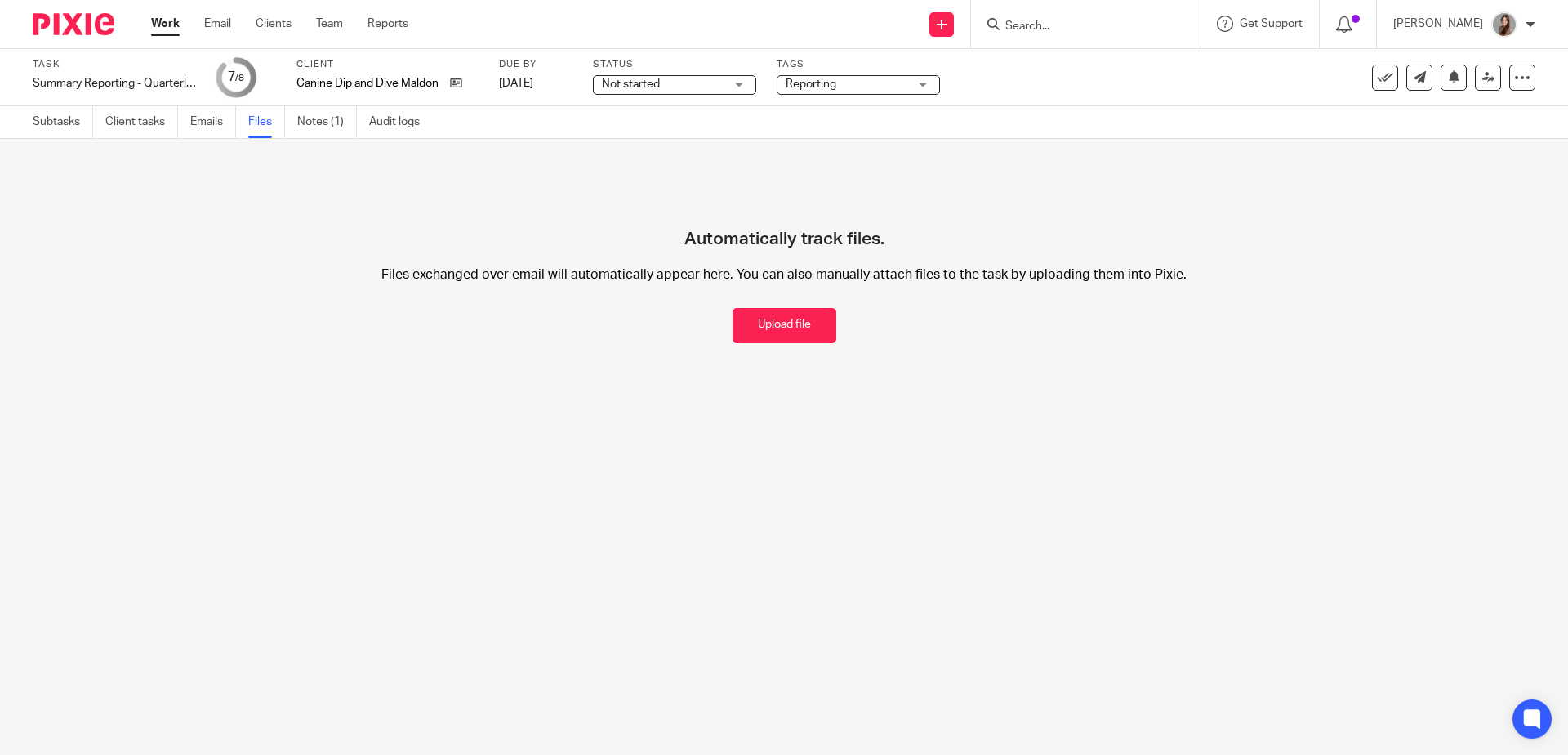
drag, startPoint x: 747, startPoint y: 322, endPoint x: 1077, endPoint y: 184, distance: 357.7
click at [747, 322] on button "Upload file" at bounding box center [784, 325] width 104 height 35
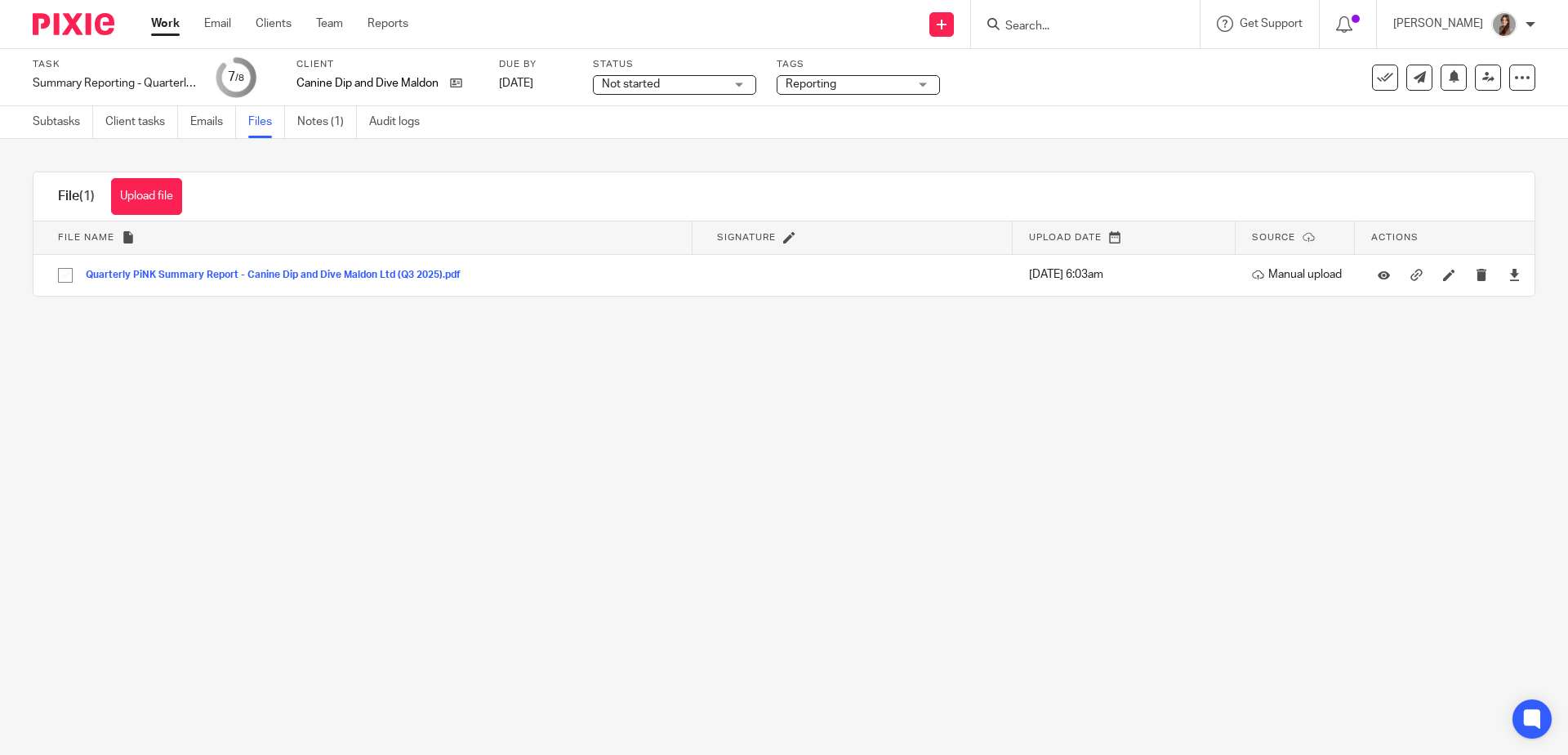
click at [28, 124] on div "Subtasks Client tasks Emails Files Notes (1) Audit logs" at bounding box center [230, 122] width 460 height 32
click at [41, 117] on link "Subtasks" at bounding box center [62, 122] width 60 height 32
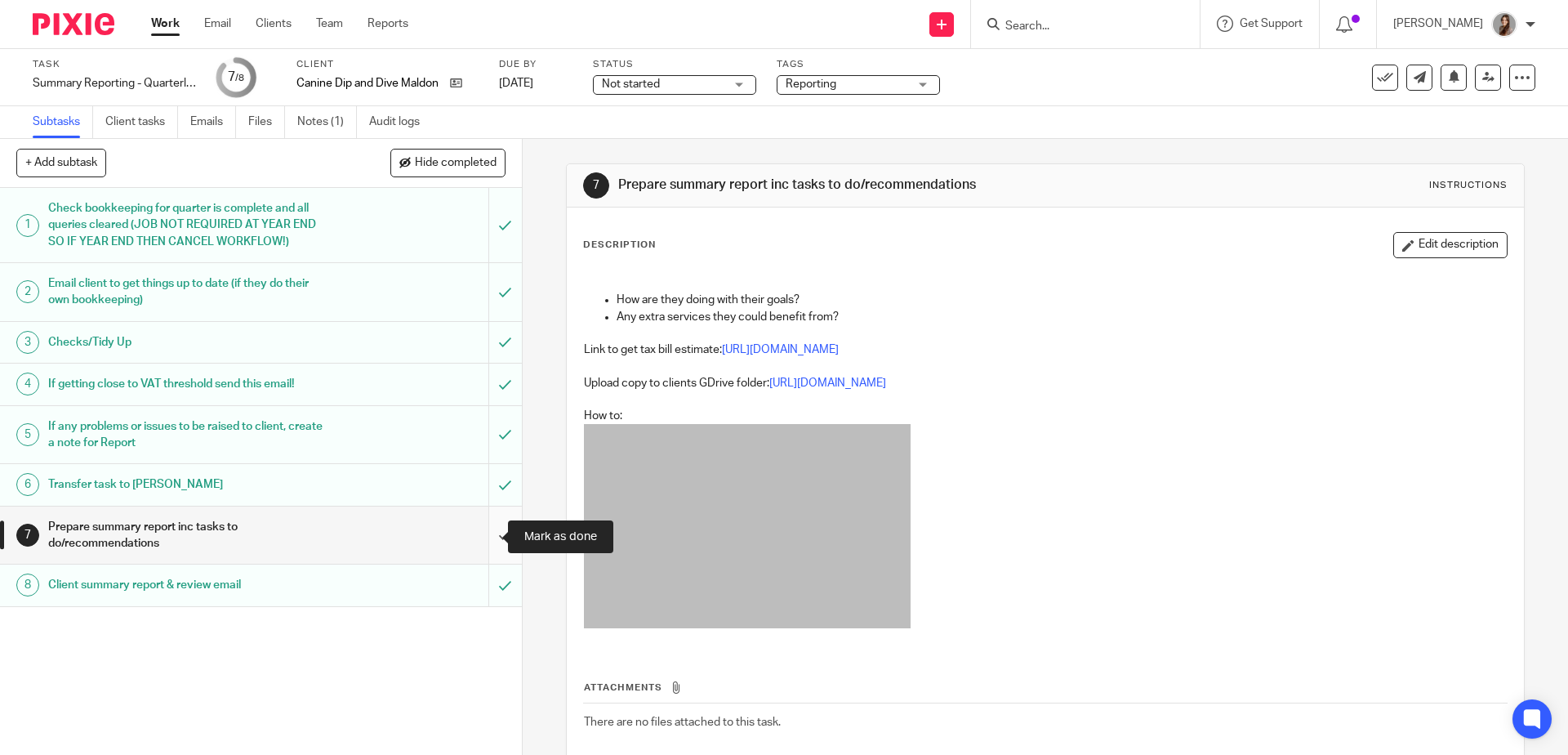
click at [488, 535] on input "submit" at bounding box center [261, 536] width 522 height 58
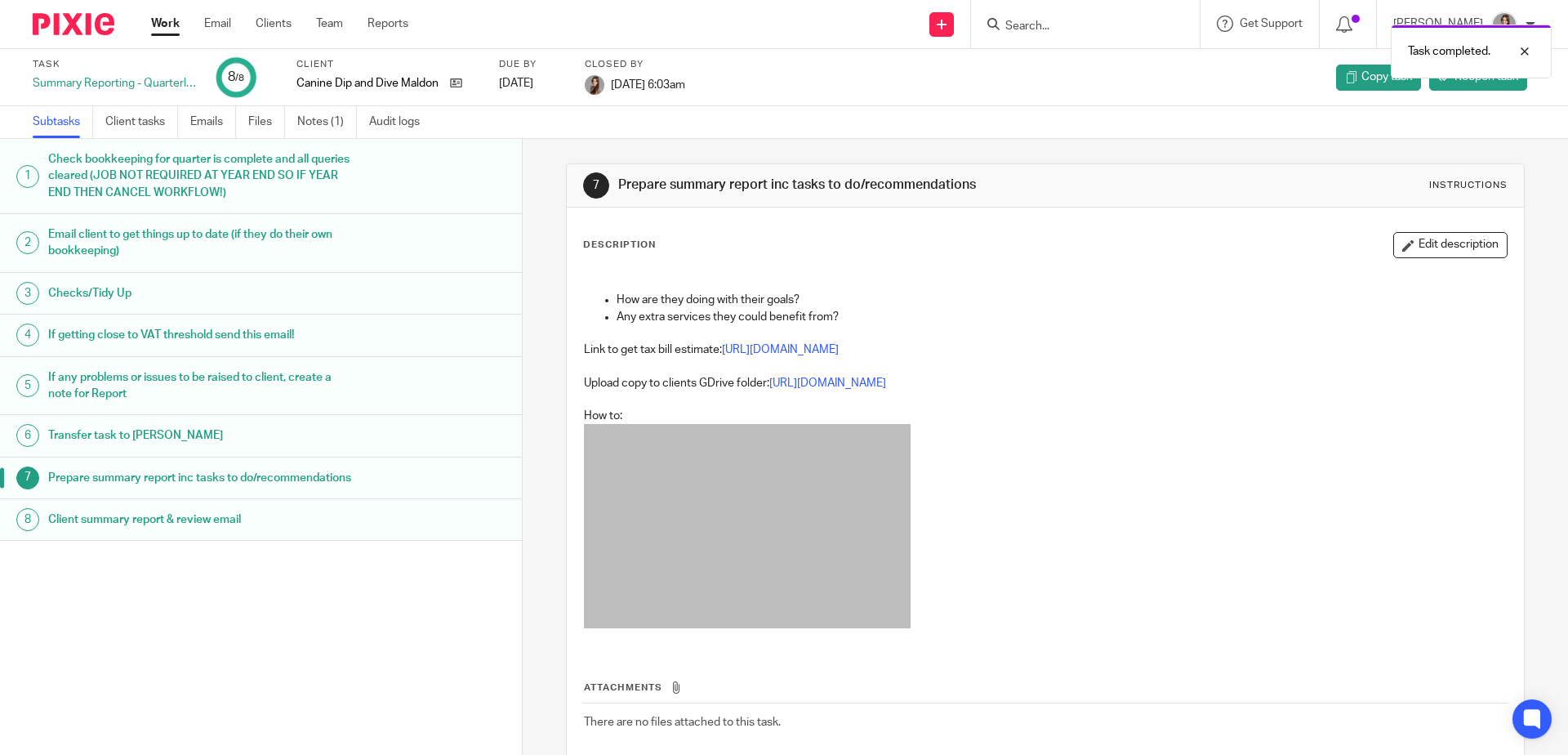
click at [64, 32] on img at bounding box center [73, 23] width 81 height 22
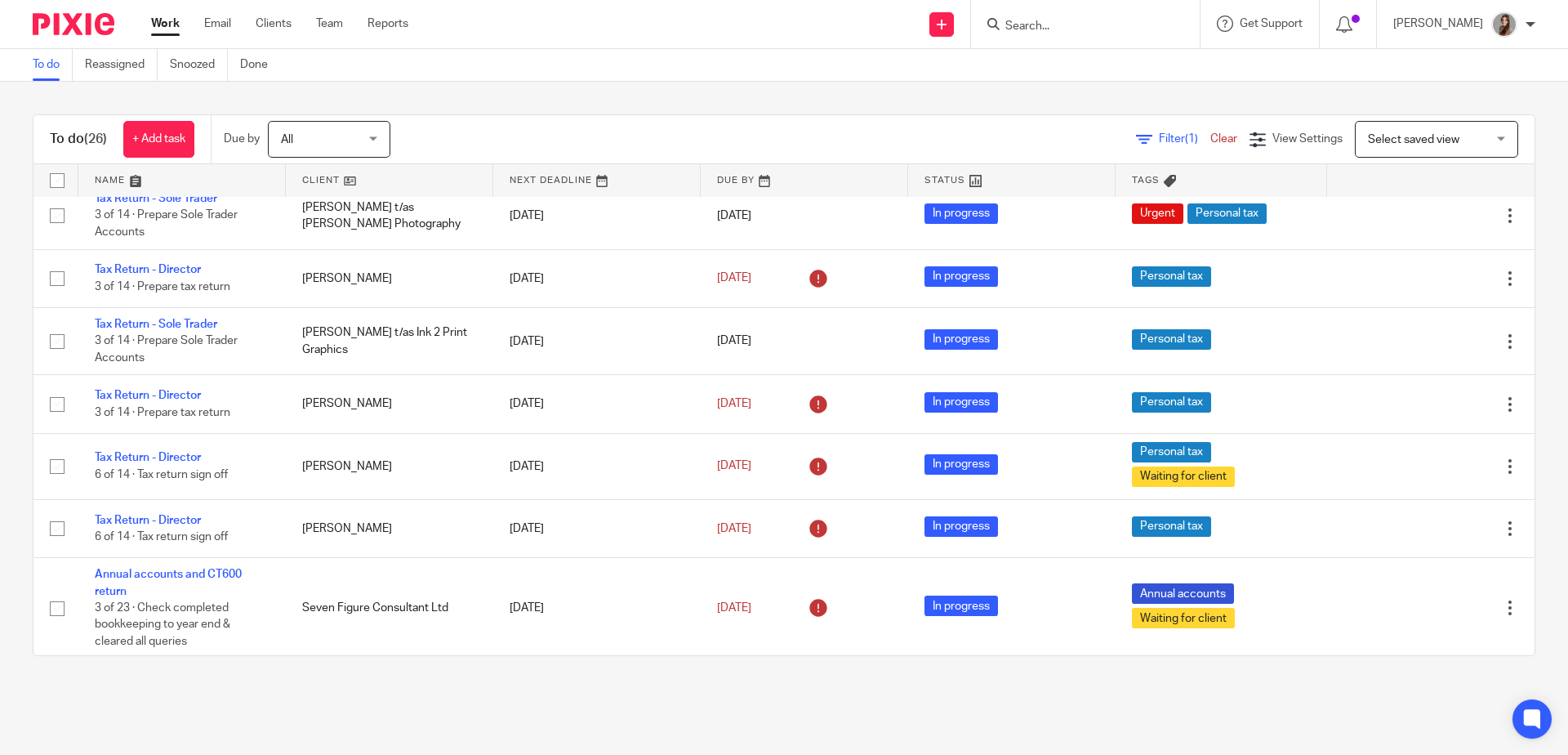
scroll to position [1589, 0]
